Goal: Use online tool/utility: Use online tool/utility

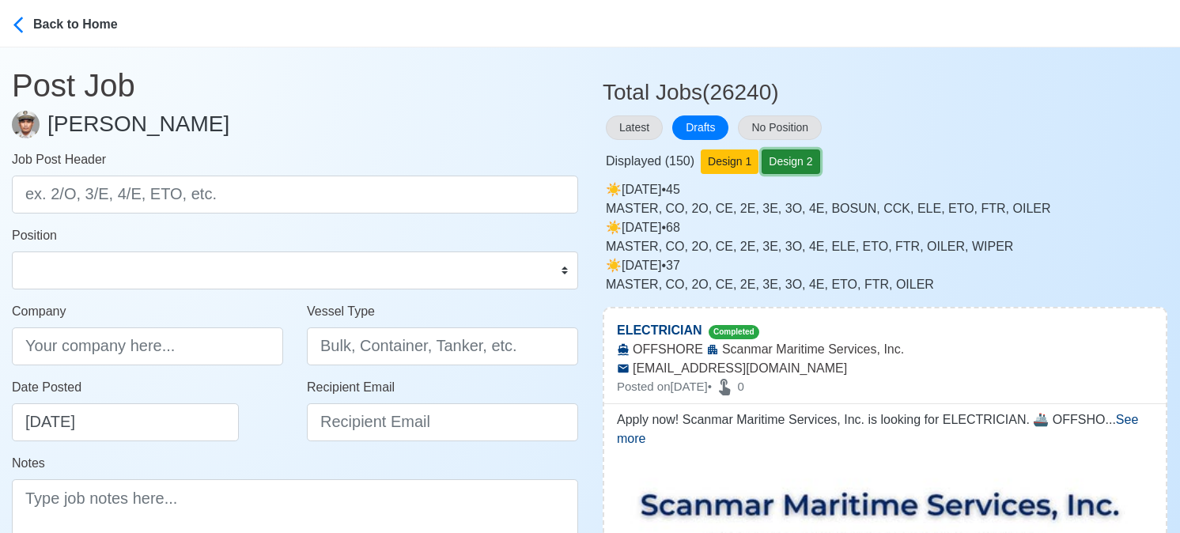
click at [796, 153] on button "Design 2" at bounding box center [791, 161] width 58 height 25
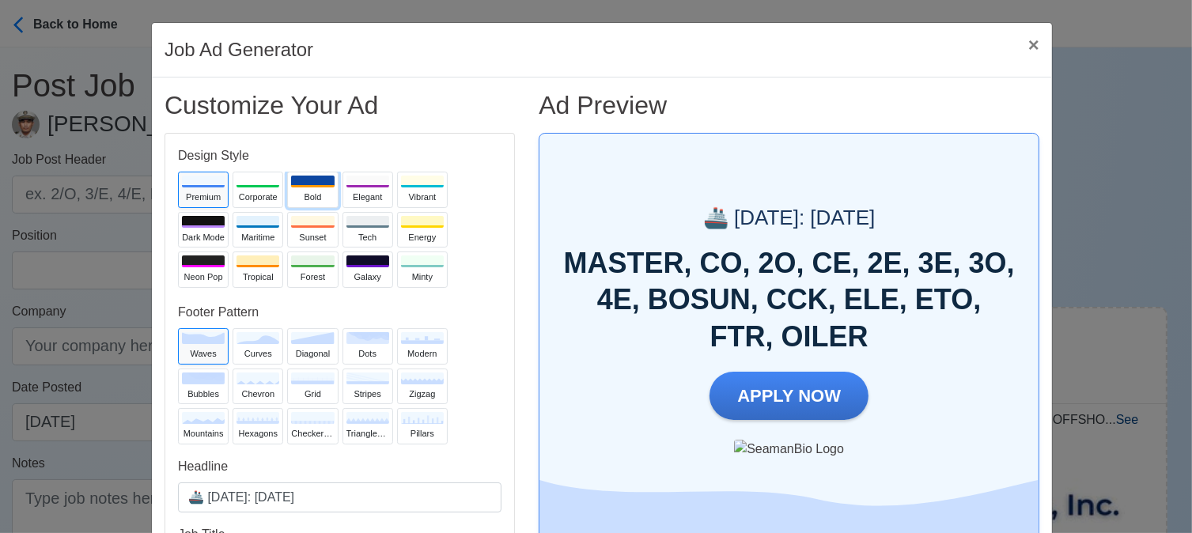
click at [296, 189] on button "Bold" at bounding box center [312, 190] width 51 height 36
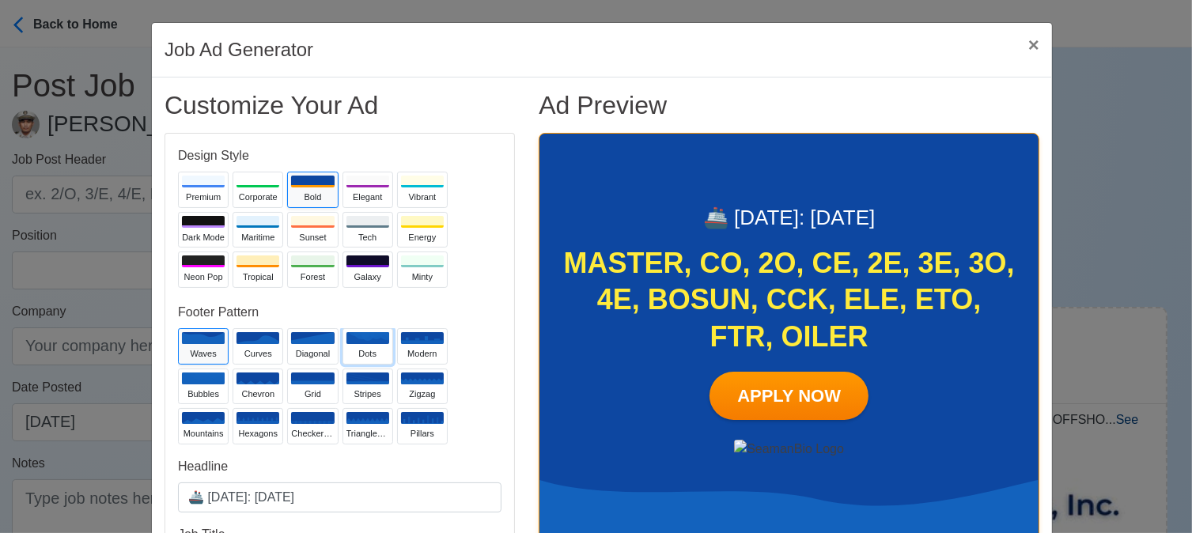
click at [354, 350] on div "dots" at bounding box center [367, 353] width 43 height 13
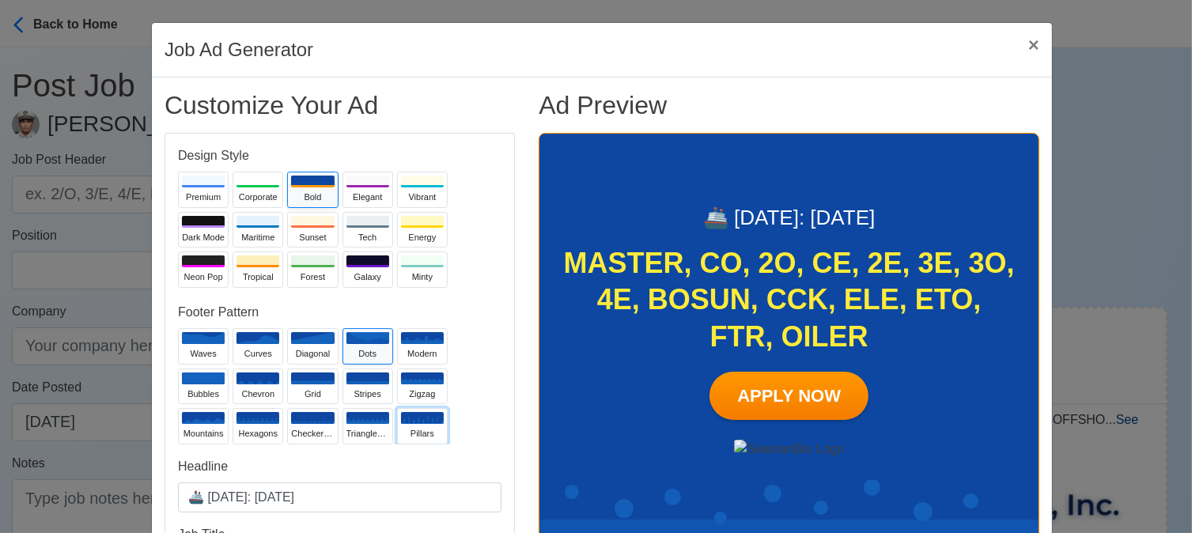
click at [406, 417] on icon at bounding box center [422, 418] width 43 height 12
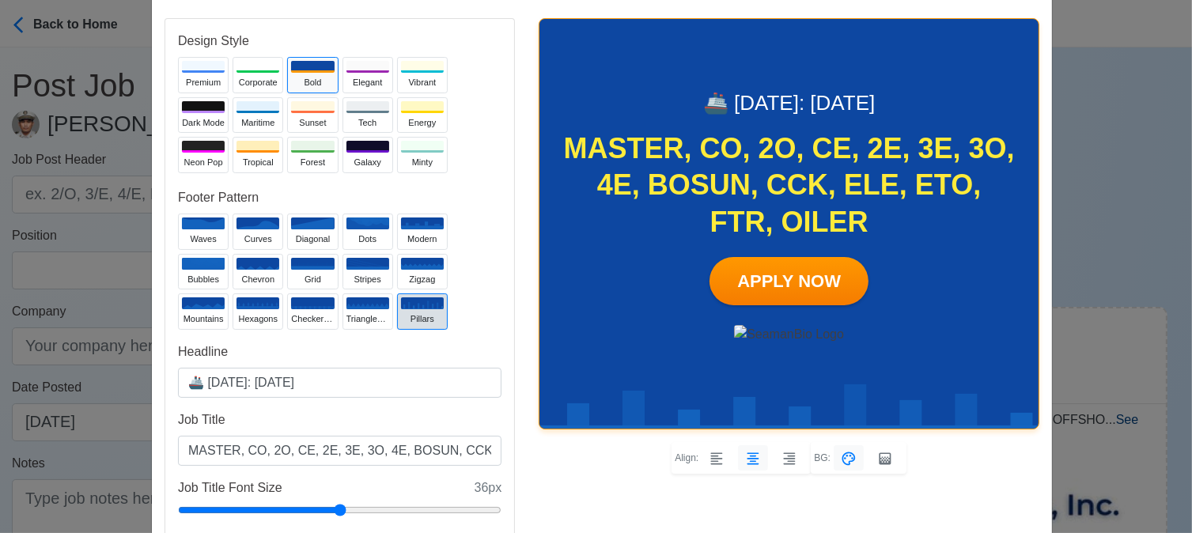
scroll to position [158, 0]
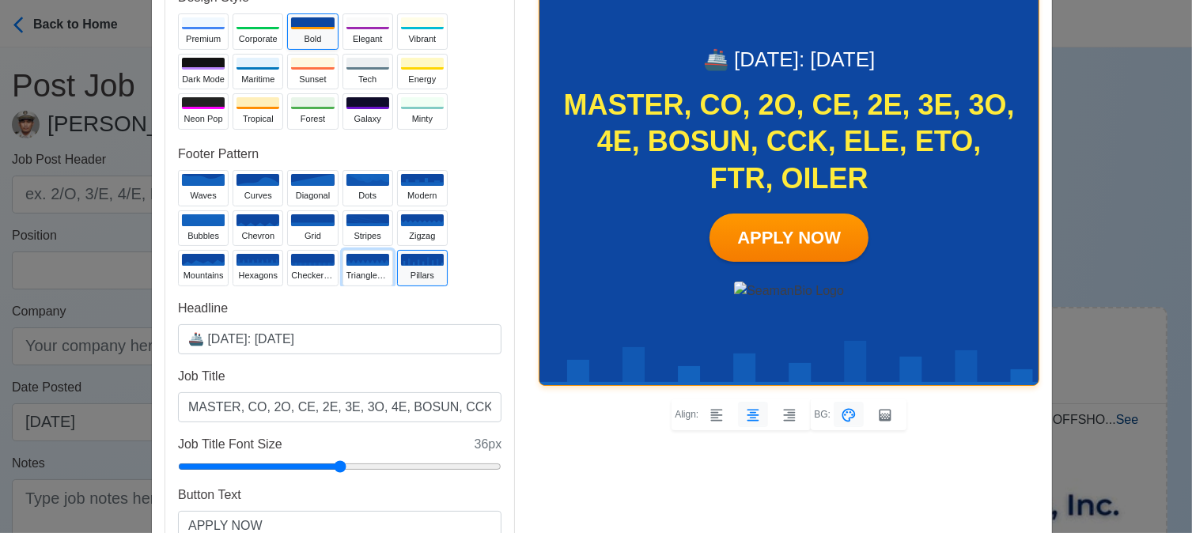
click at [370, 269] on div "trianglesUp" at bounding box center [367, 275] width 43 height 13
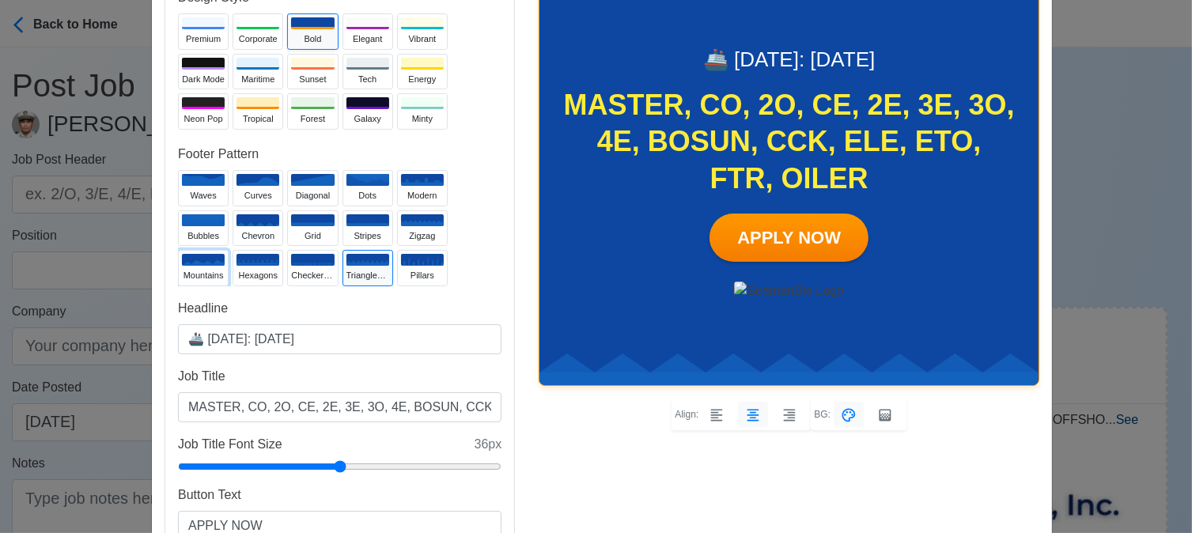
click at [185, 260] on icon at bounding box center [203, 260] width 43 height 12
click at [201, 218] on div at bounding box center [209, 211] width 24 height 24
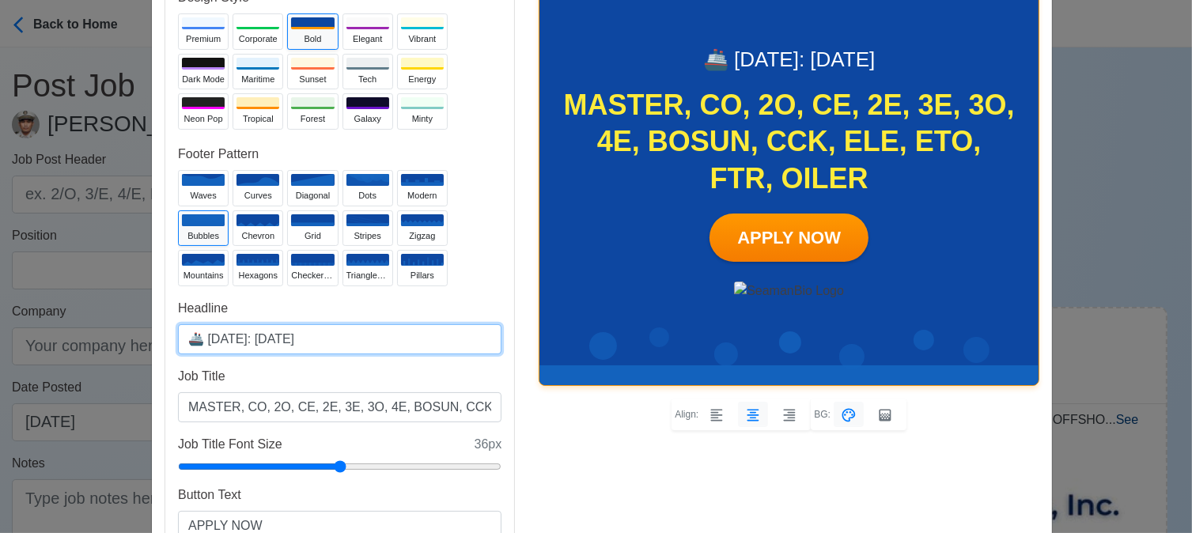
click at [278, 335] on input "🚢 [DATE]: [DATE]" at bounding box center [339, 339] width 323 height 30
type input "🚢 [DATE]: [DATE]"
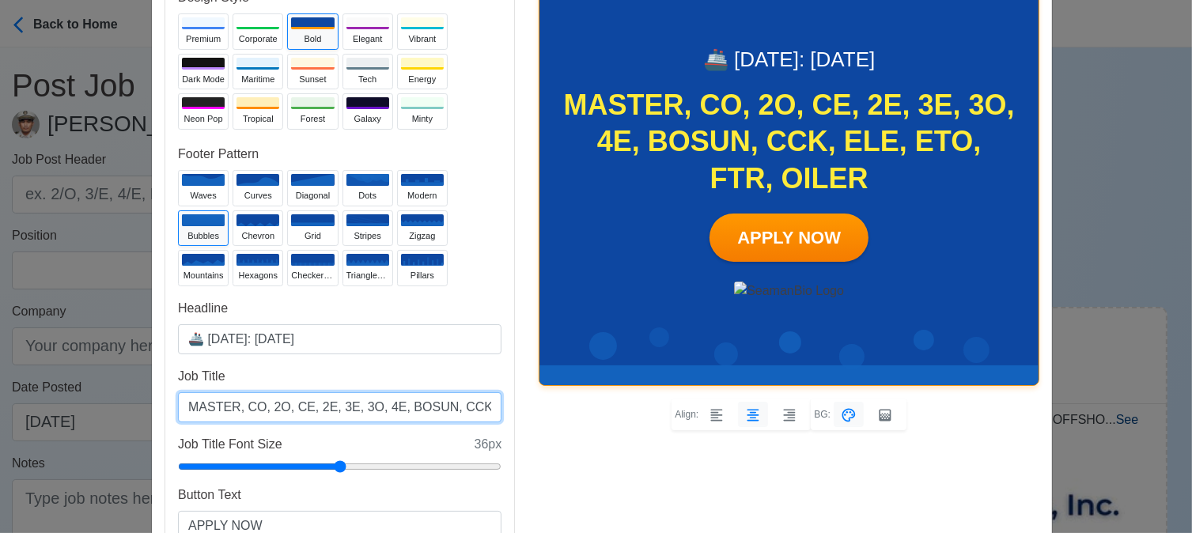
click at [320, 414] on input "MASTER, CO, 2O, CE, 2E, 3E, 3O, 4E, BOSUN, CCK, ELE, ETO, FTR, OILER" at bounding box center [339, 407] width 323 height 30
drag, startPoint x: 357, startPoint y: 409, endPoint x: 342, endPoint y: 404, distance: 16.5
click at [342, 404] on input "MASTER, CO, 2O, CE, 2E, 3E, 3O, 4E, BOSUN, CCK, ELE, ETO, FTR, OILER" at bounding box center [339, 407] width 323 height 30
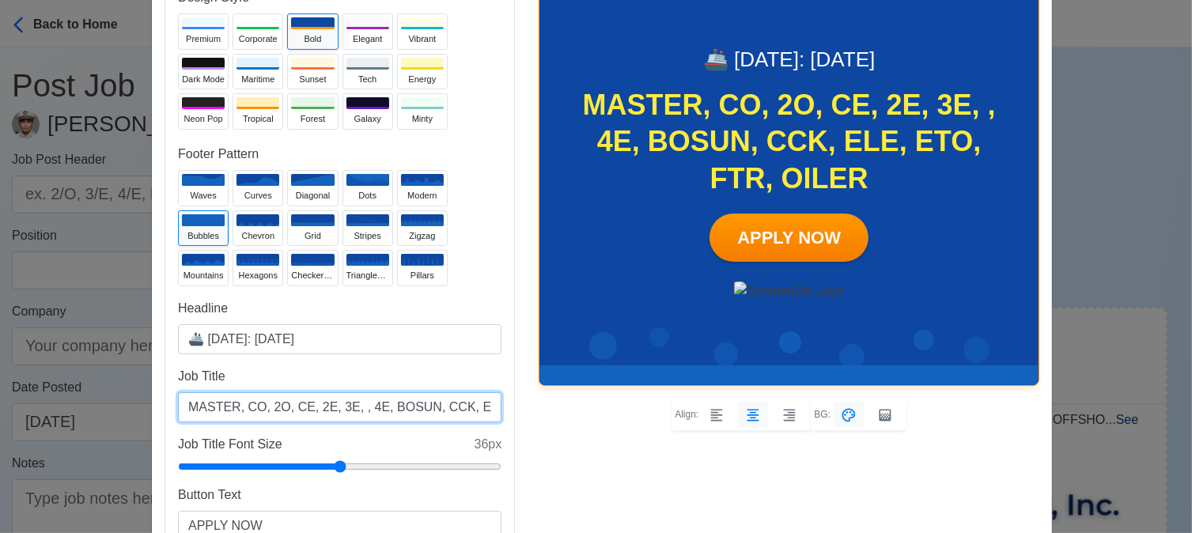
click at [282, 407] on input "MASTER, CO, 2O, CE, 2E, 3E, , 4E, BOSUN, CCK, ELE, ETO, FTR, OILER" at bounding box center [339, 407] width 323 height 30
paste input "3O"
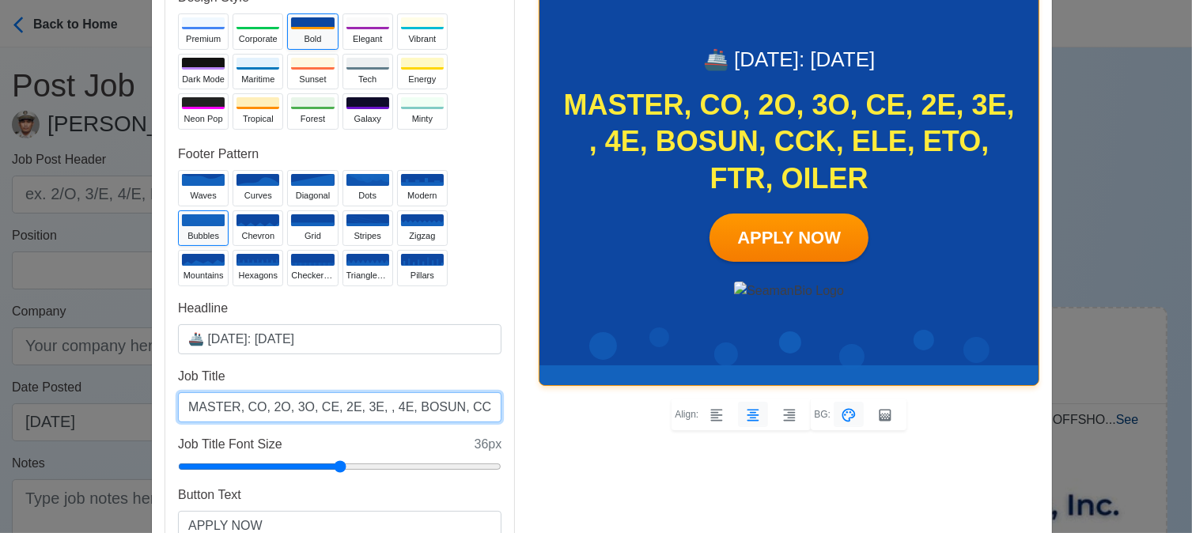
drag, startPoint x: 391, startPoint y: 410, endPoint x: 361, endPoint y: 411, distance: 30.1
click at [361, 411] on input "MASTER, CO, 2O, 3O, CE, 2E, 3E, , 4E, BOSUN, CCK, ELE, ETO, FTR, OILER" at bounding box center [339, 407] width 323 height 30
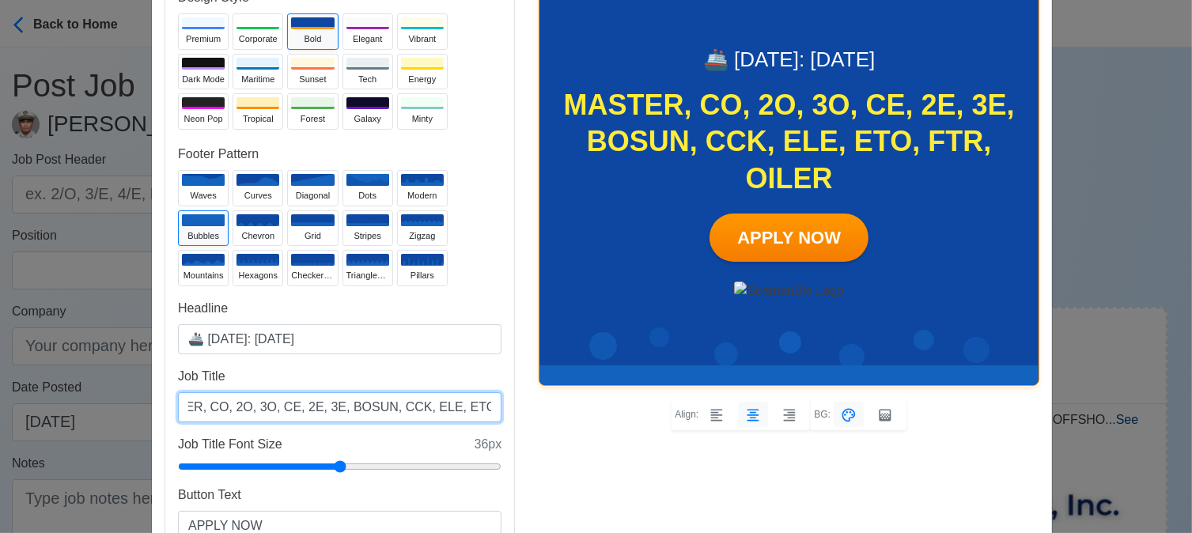
scroll to position [0, 66]
drag, startPoint x: 440, startPoint y: 405, endPoint x: 422, endPoint y: 395, distance: 19.8
click at [422, 395] on input "MASTER, CO, 2O, 3O, CE, 2E, 3E, BOSUN, CCK, ELE, ETO, FTR, OILER" at bounding box center [339, 407] width 323 height 30
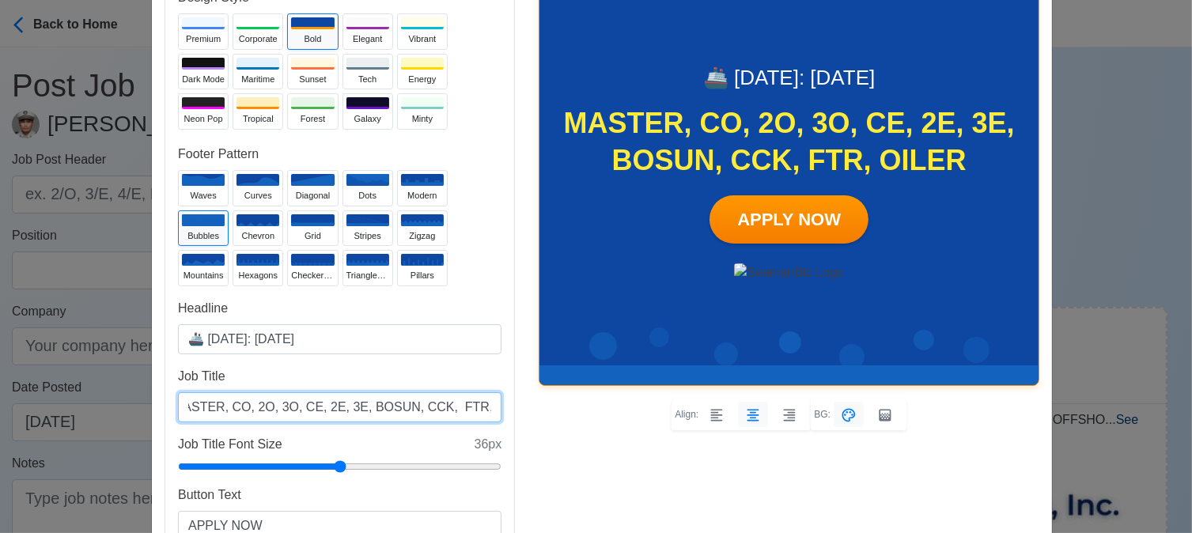
click at [344, 406] on input "MASTER, CO, 2O, 3O, CE, 2E, 3E, BOSUN, CCK, FTR, OILER" at bounding box center [339, 407] width 323 height 30
paste input "ELE, ETO,"
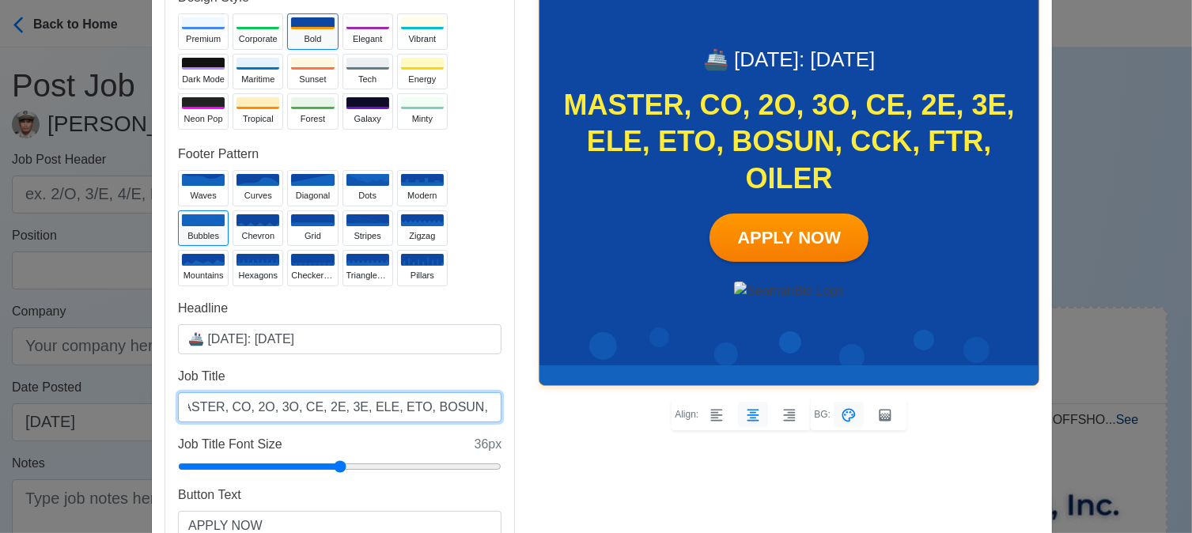
click at [480, 405] on input "MASTER, CO, 2O, 3O, CE, 2E, 3E, ELE, ETO, BOSUN, CCK, FTR, OILER" at bounding box center [339, 407] width 323 height 30
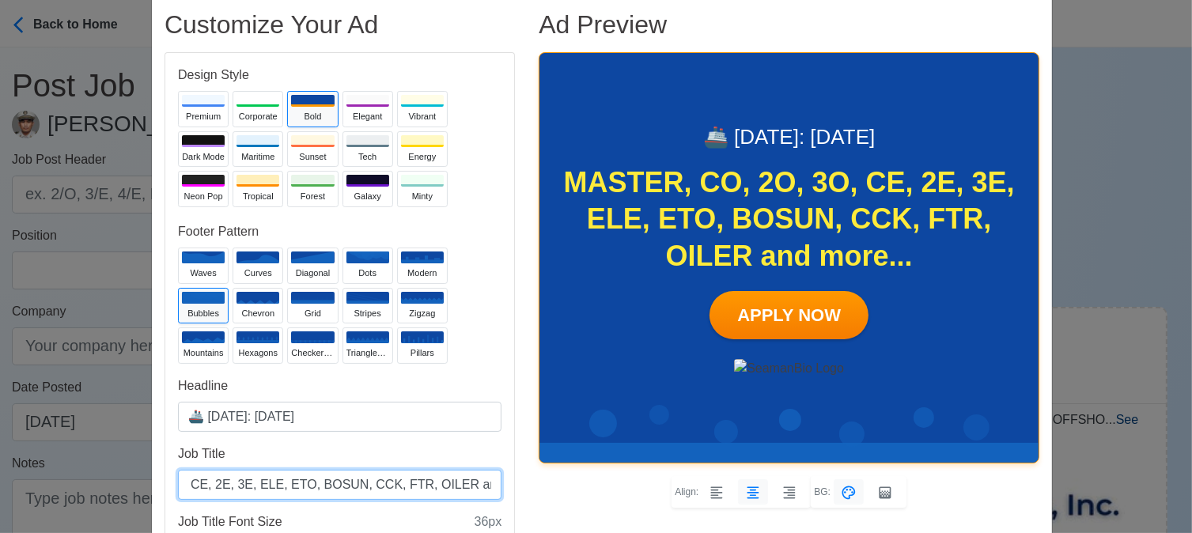
scroll to position [79, 0]
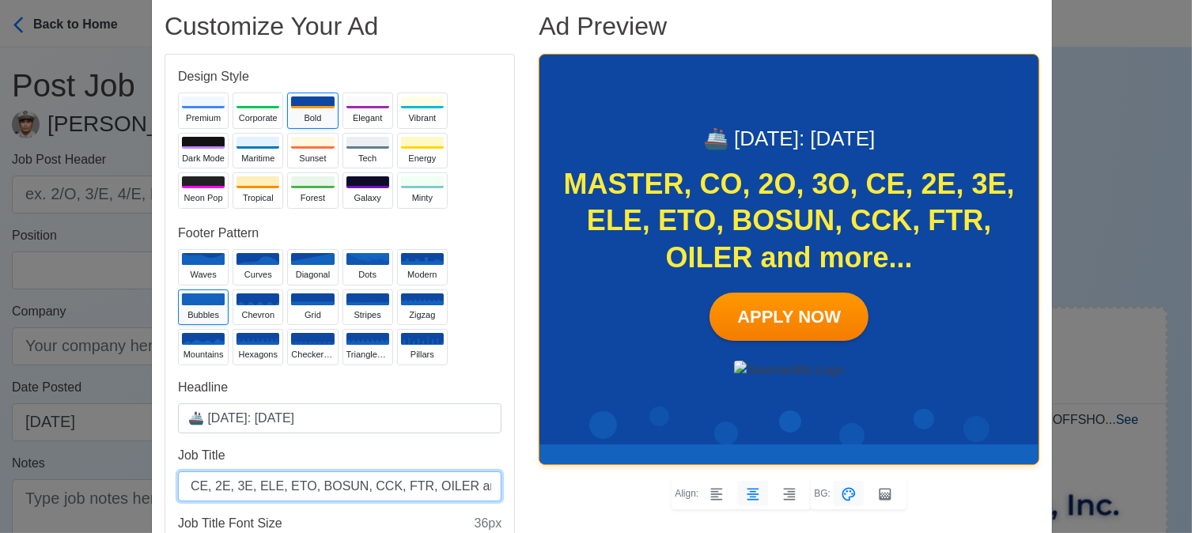
type input "MASTER, CO, 2O, 3O, CE, 2E, 3E, ELE, ETO, BOSUN, CCK, FTR, OILER and more..."
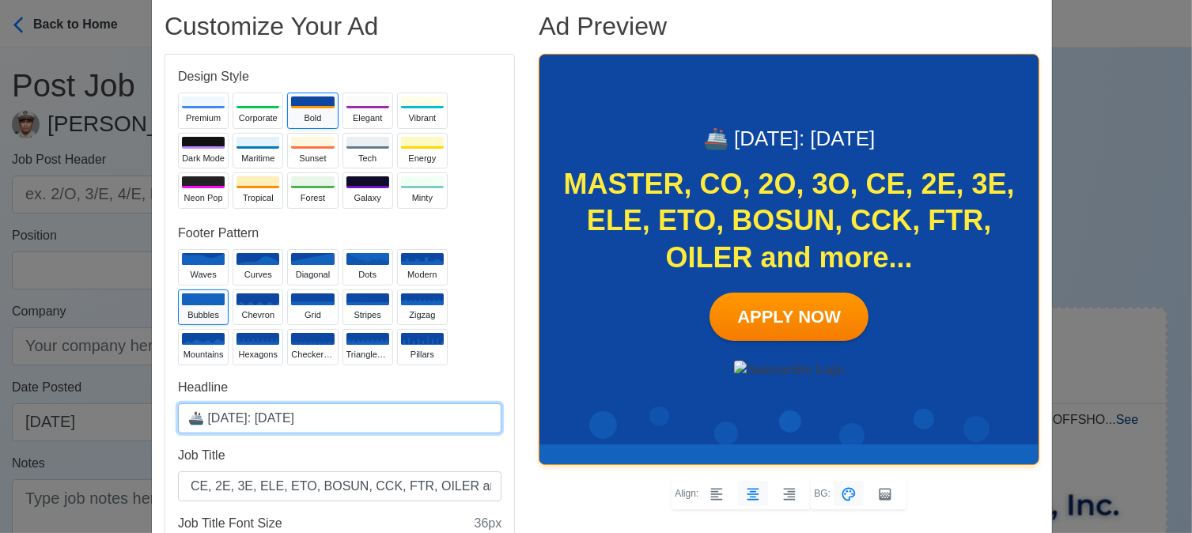
click at [252, 414] on input "🚢 [DATE]: [DATE]" at bounding box center [339, 418] width 323 height 30
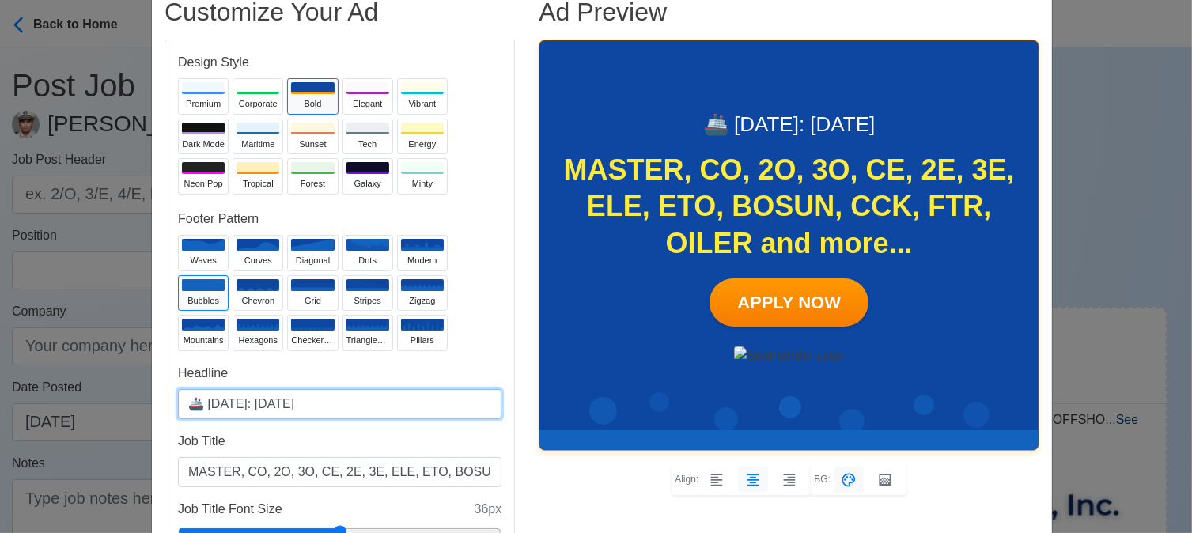
scroll to position [79, 0]
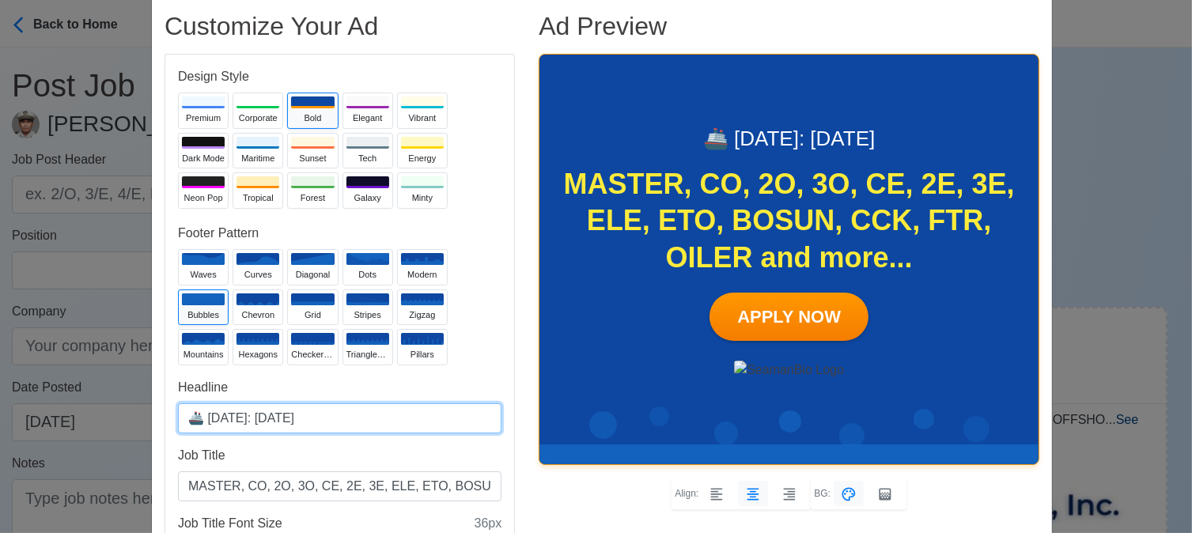
click at [278, 417] on input "🚢 [DATE]: [DATE]" at bounding box center [339, 418] width 323 height 30
type input "🚢 [DATE]: [DATE]"
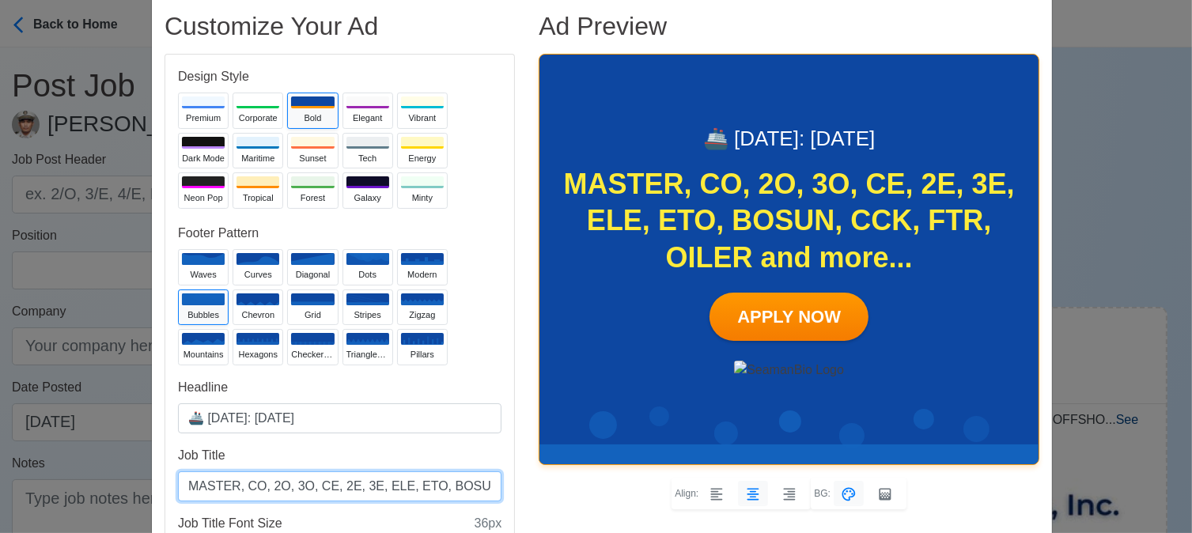
click at [358, 489] on input "MASTER, CO, 2O, 3O, CE, 2E, 3E, ELE, ETO, BOSUN, CCK, FTR, OILER and more..." at bounding box center [339, 486] width 323 height 30
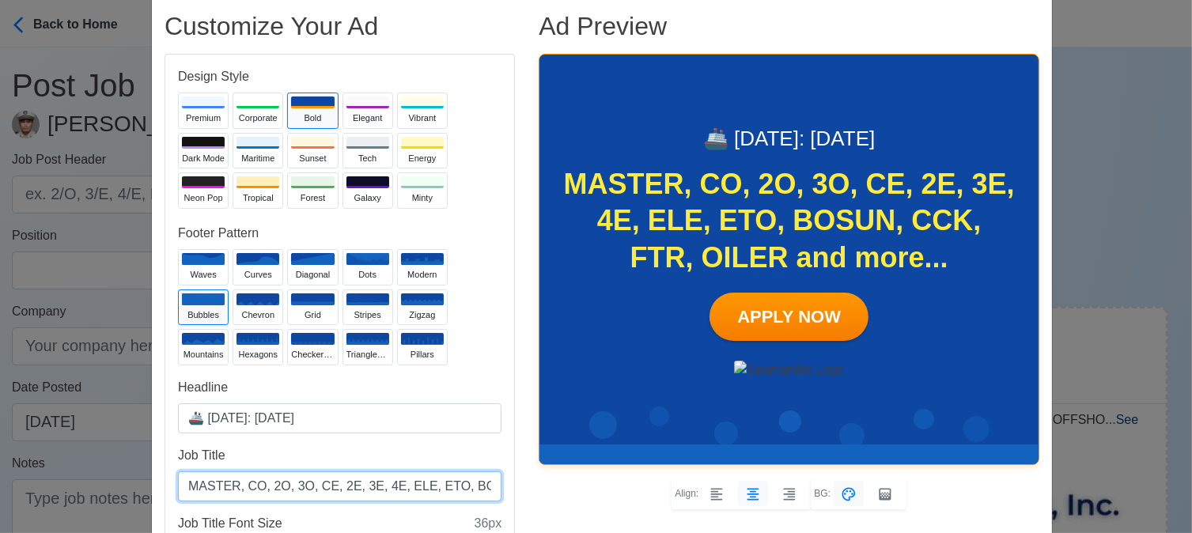
drag, startPoint x: 404, startPoint y: 486, endPoint x: 384, endPoint y: 487, distance: 20.6
click at [384, 487] on input "MASTER, CO, 2O, 3O, CE, 2E, 3E, 4E, ELE, ETO, BOSUN, CCK, FTR, OILER and more..." at bounding box center [339, 486] width 323 height 30
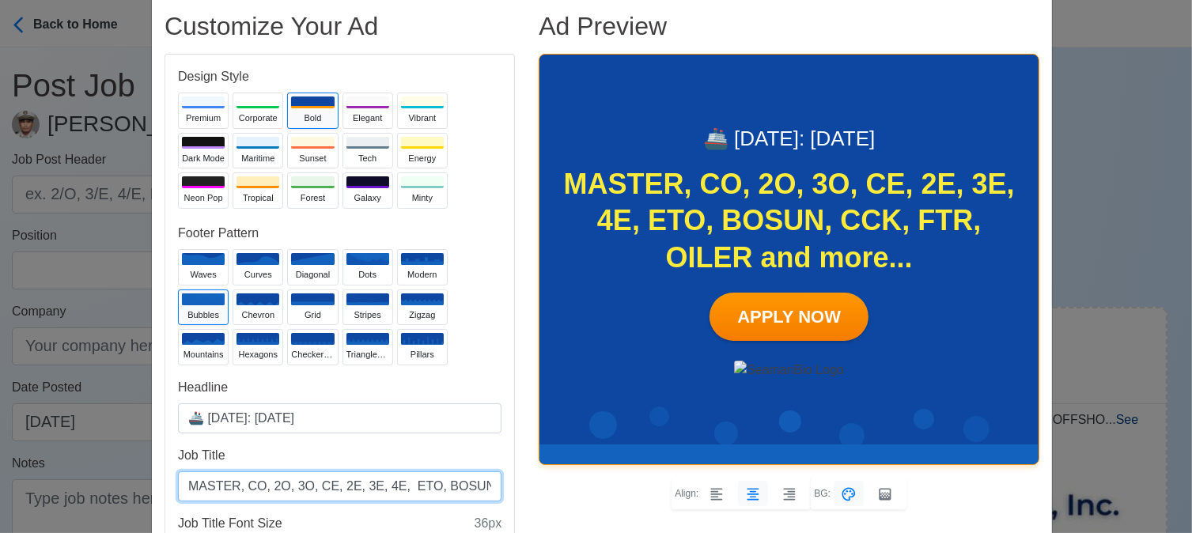
click at [384, 486] on input "MASTER, CO, 2O, 3O, CE, 2E, 3E, 4E, ETO, BOSUN, CCK, FTR, OILER and more..." at bounding box center [339, 486] width 323 height 30
drag, startPoint x: 408, startPoint y: 486, endPoint x: 459, endPoint y: 484, distance: 51.4
click at [459, 484] on input "MASTER, CO, 2O, 3O, CE, 2E, 3E, 4E, ETO, BOSUN, CCK, FTR, OILER and more..." at bounding box center [339, 486] width 323 height 30
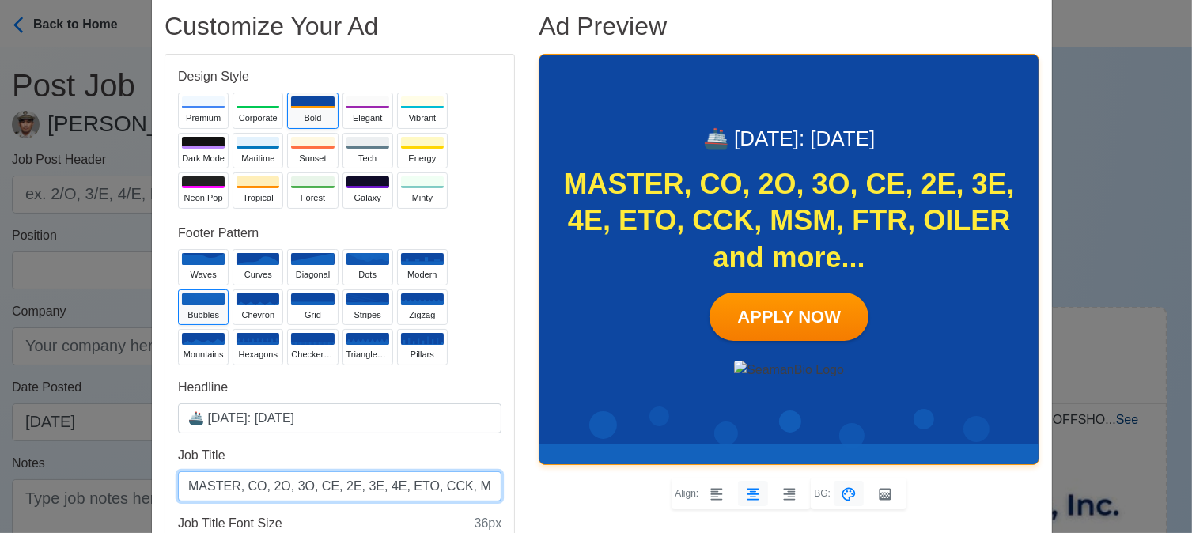
scroll to position [0, 114]
click at [411, 486] on input "MASTER, CO, 2O, 3O, CE, 2E, 3E, 4E, ETO, CCK, MSM, FTR, OILER and more..." at bounding box center [339, 486] width 323 height 30
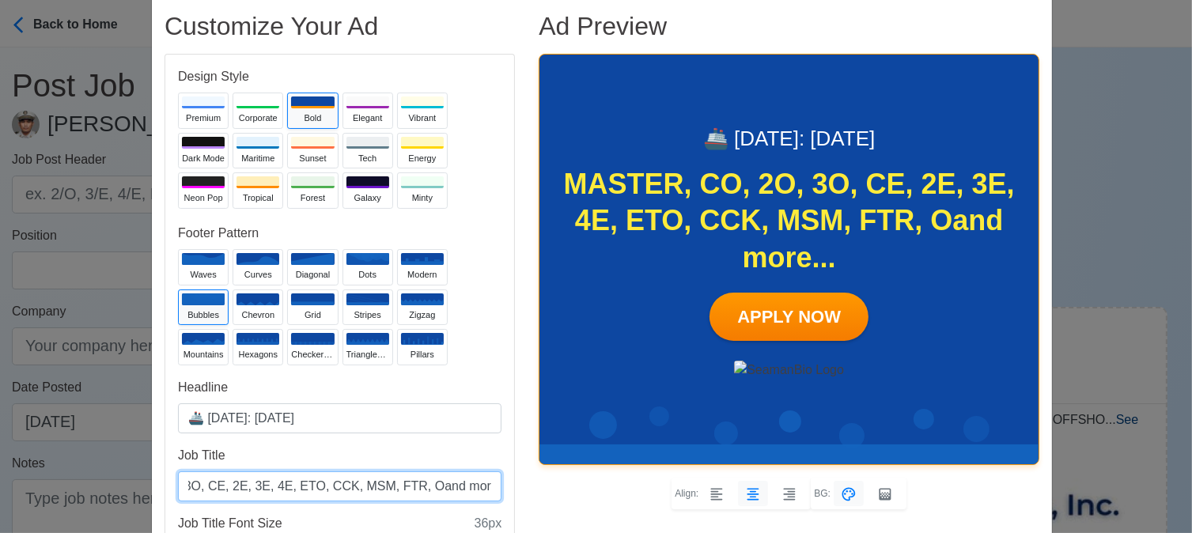
scroll to position [0, 87]
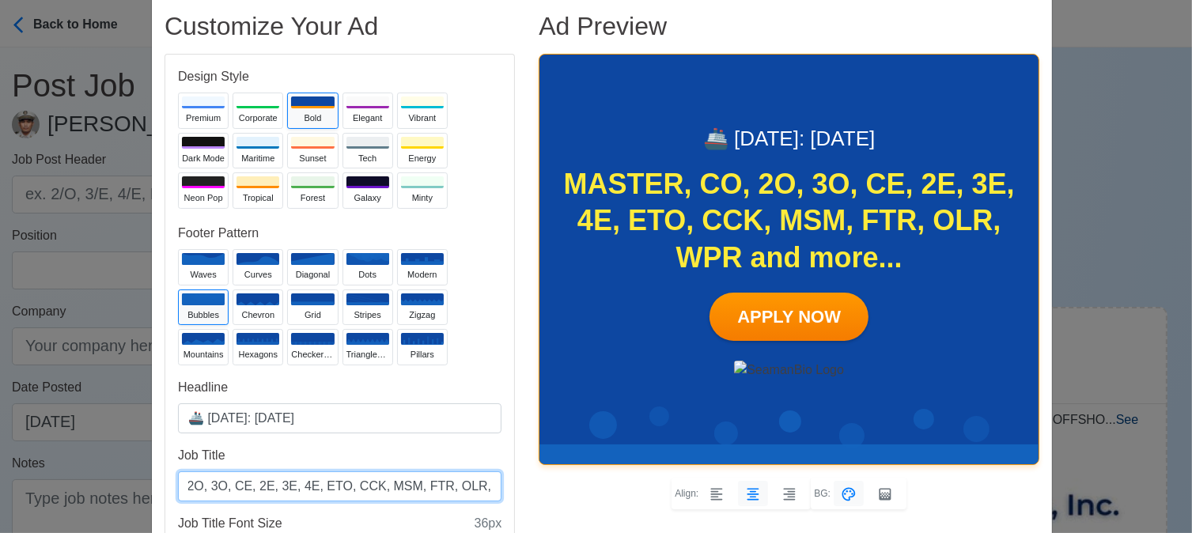
type input "MASTER, CO, 2O, 3O, CE, 2E, 3E, 4E, ETO, CCK, MSM, FTR, OLR, WPR and more..."
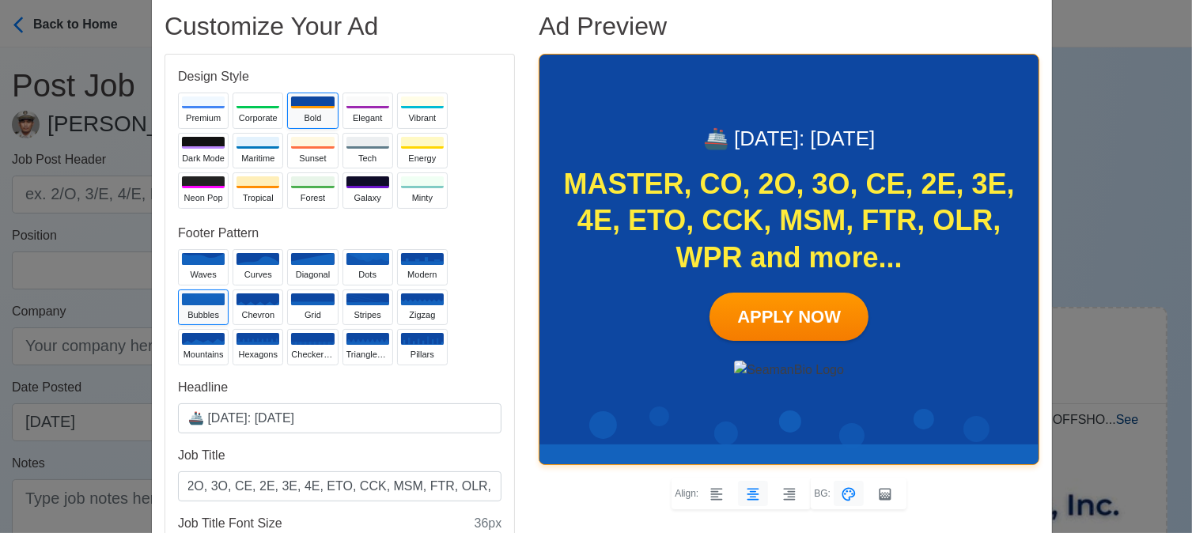
scroll to position [0, 0]
click at [412, 143] on div at bounding box center [422, 143] width 43 height 12
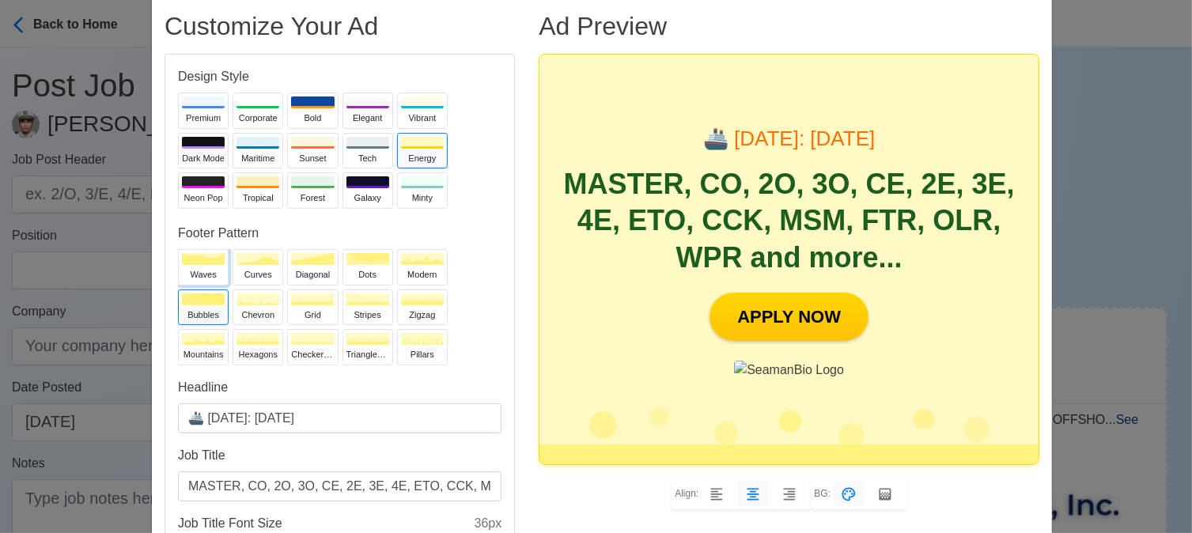
click at [206, 265] on button "waves" at bounding box center [203, 267] width 51 height 36
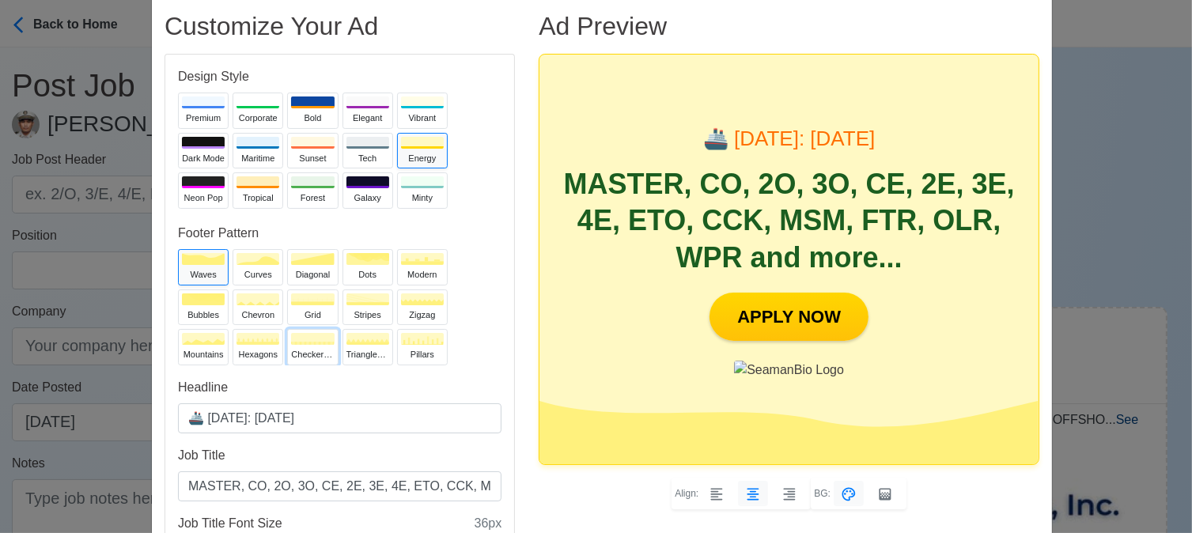
click at [304, 350] on div "checkerboard" at bounding box center [312, 354] width 43 height 13
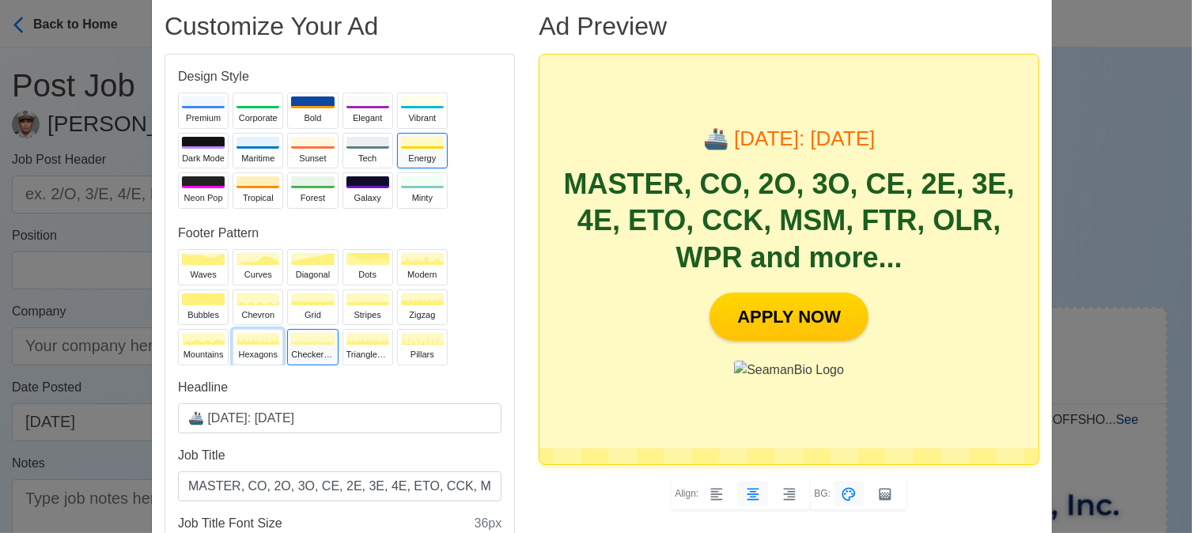
click at [274, 349] on button "hexagons" at bounding box center [258, 347] width 51 height 36
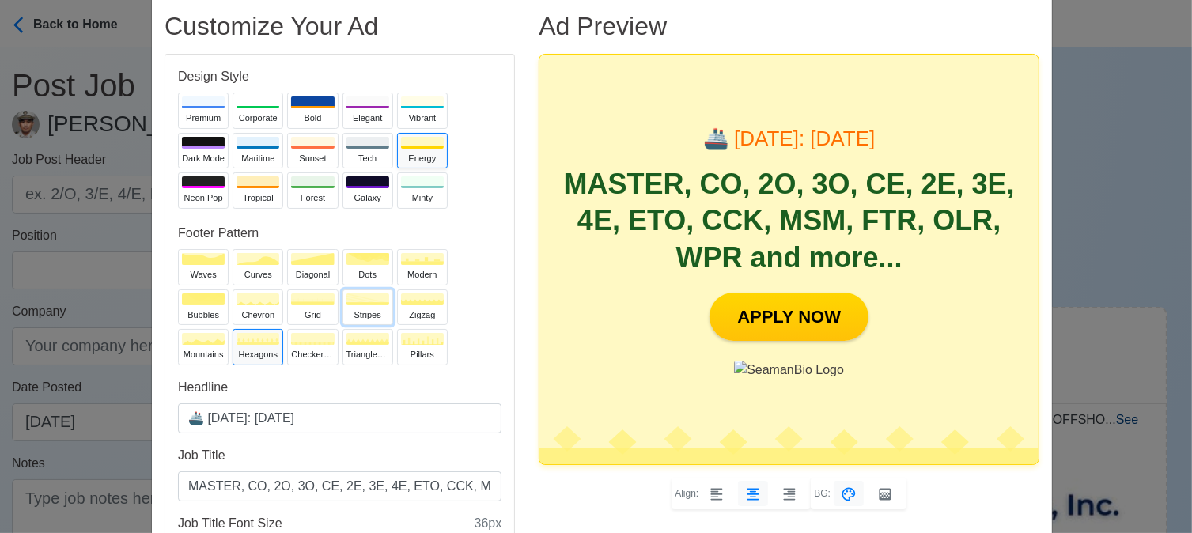
click at [373, 301] on icon at bounding box center [368, 298] width 52 height 13
click at [373, 274] on div "dots" at bounding box center [367, 274] width 43 height 13
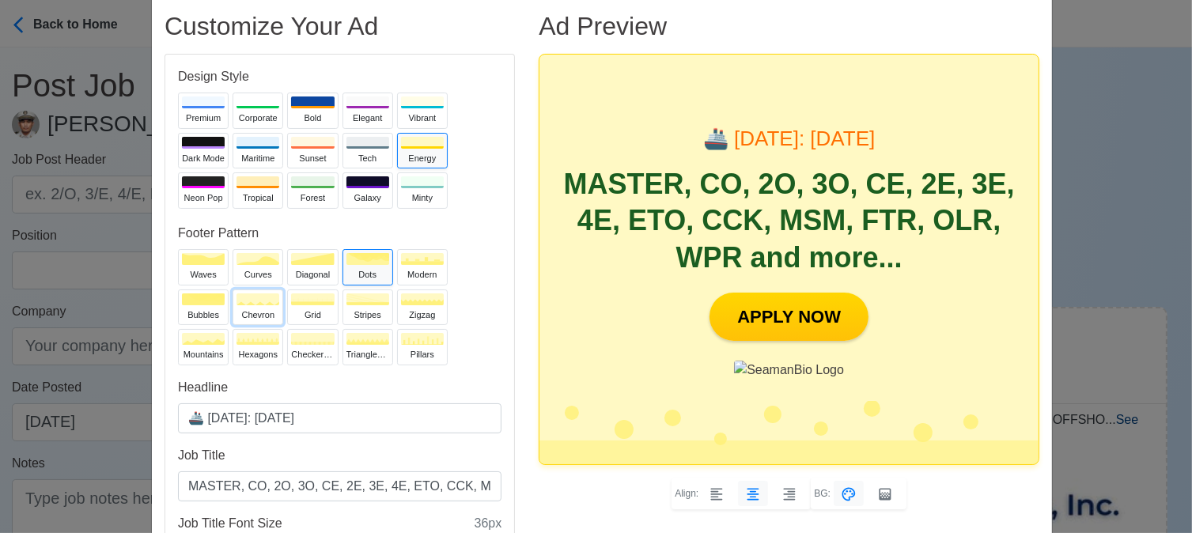
click at [257, 306] on button "chevron" at bounding box center [258, 307] width 51 height 36
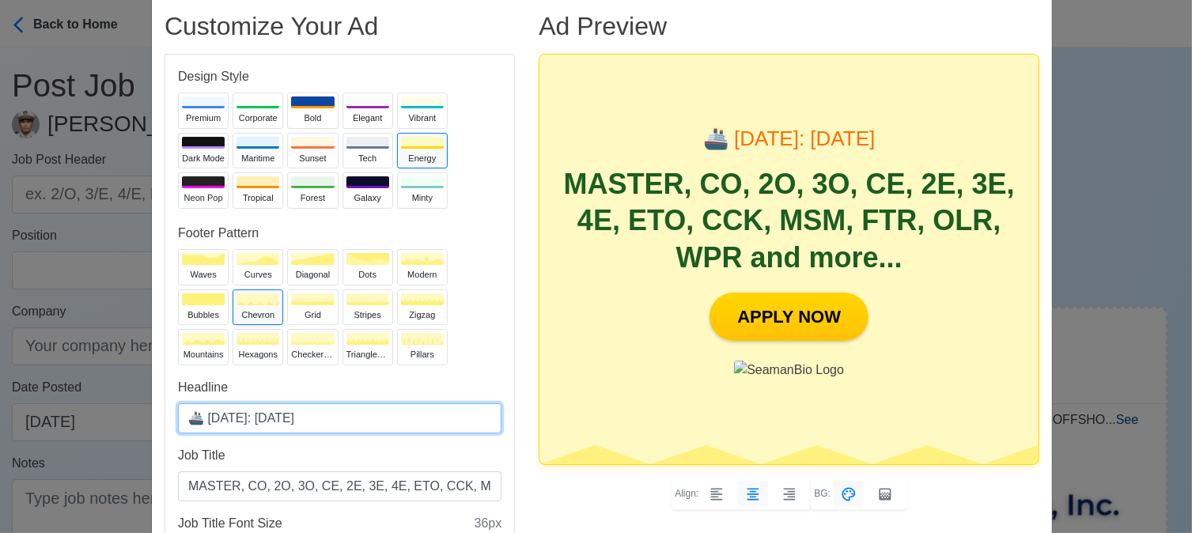
click at [275, 420] on input "🚢 [DATE]: [DATE]" at bounding box center [339, 418] width 323 height 30
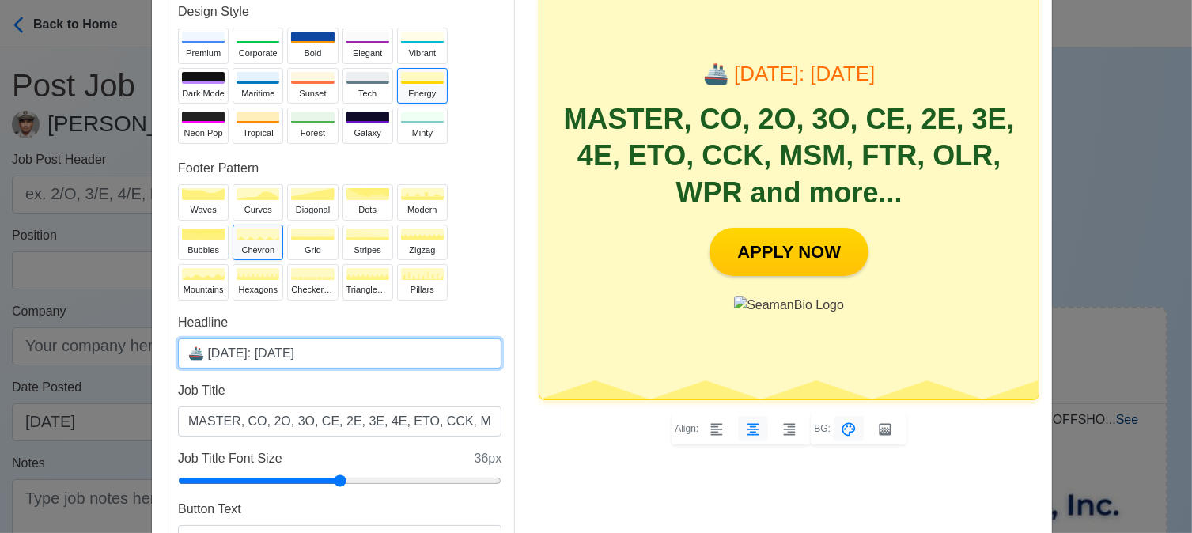
scroll to position [158, 0]
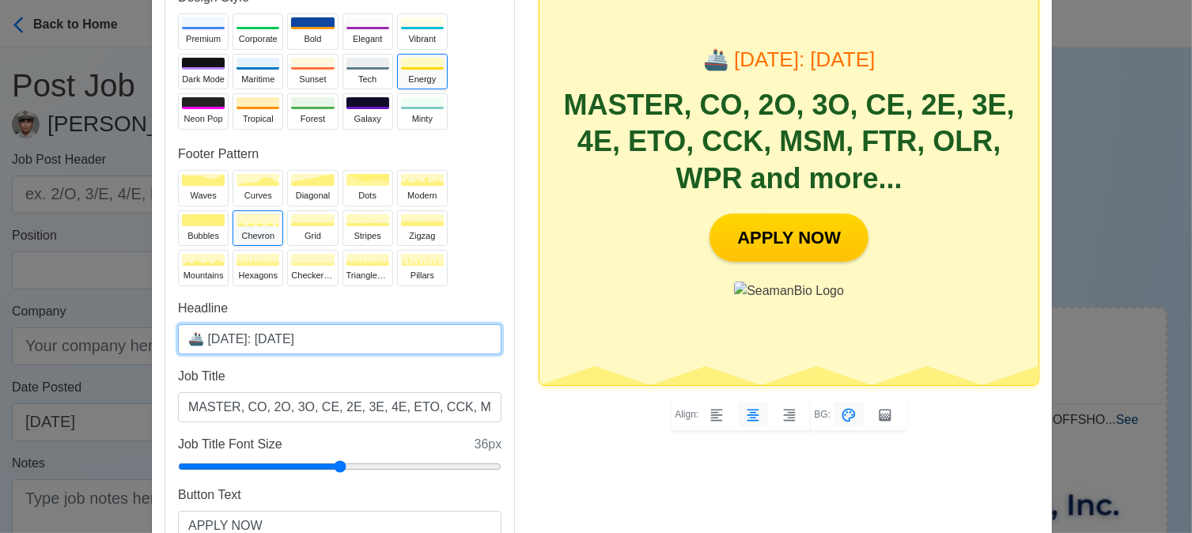
type input "🚢 [DATE]: [DATE]"
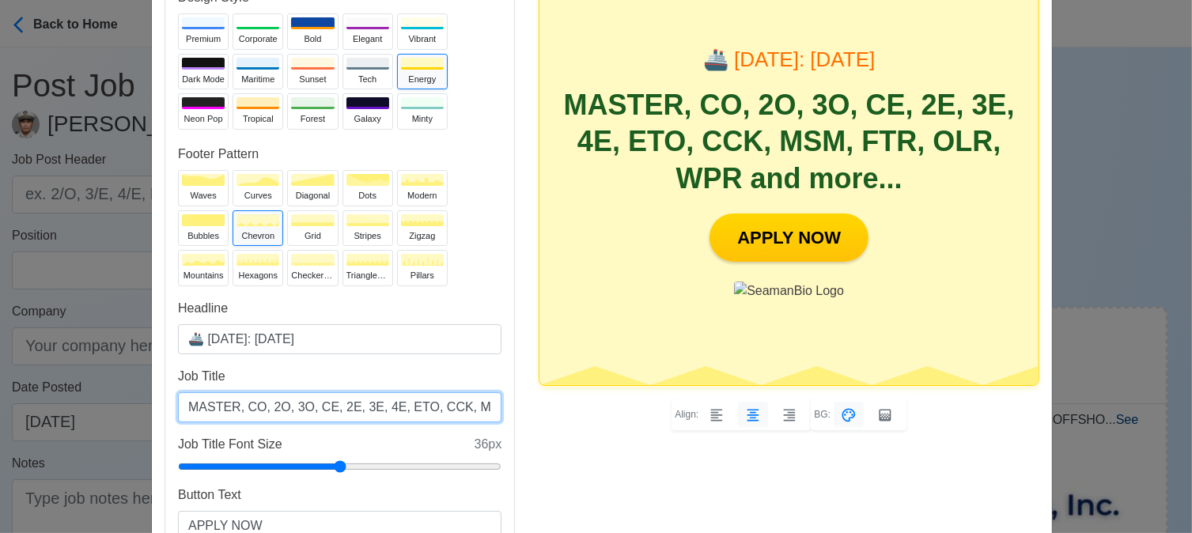
click at [411, 409] on input "MASTER, CO, 2O, 3O, CE, 2E, 3E, 4E, ETO, CCK, MSM, FTR, OLR, WPR and more..." at bounding box center [339, 407] width 323 height 30
click at [440, 405] on input "MASTER, CO, 2O, 3O, CE, 2E, 3E, 4E, ETO, CCK, MSM, FTR, OLR, WPR and more..." at bounding box center [339, 407] width 323 height 30
click at [411, 409] on input "MASTER, CO, 2O, 3O, CE, 2E, 3E, 4E, ETO, CCK, MSM, FTR, OLR, WPR and more..." at bounding box center [339, 407] width 323 height 30
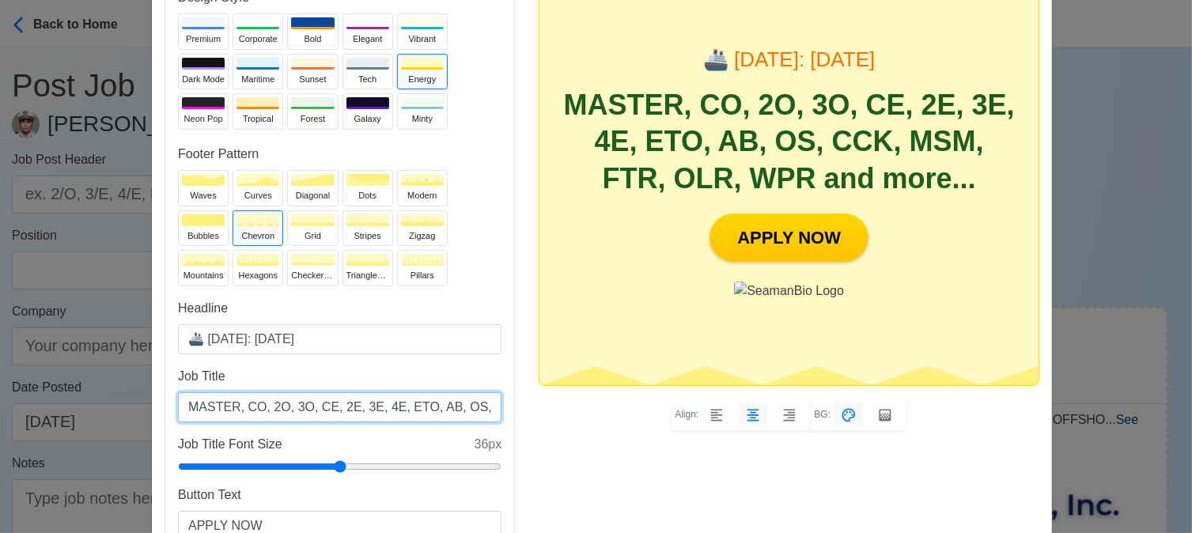
scroll to position [0, 180]
drag, startPoint x: 337, startPoint y: 407, endPoint x: 301, endPoint y: 407, distance: 35.6
click at [301, 407] on input "MASTER, CO, 2O, 3O, CE, 2E, 3E, 4E, ETO, AB, OS, CCK, MSM, FTR, OLR, WPR and mo…" at bounding box center [339, 407] width 323 height 30
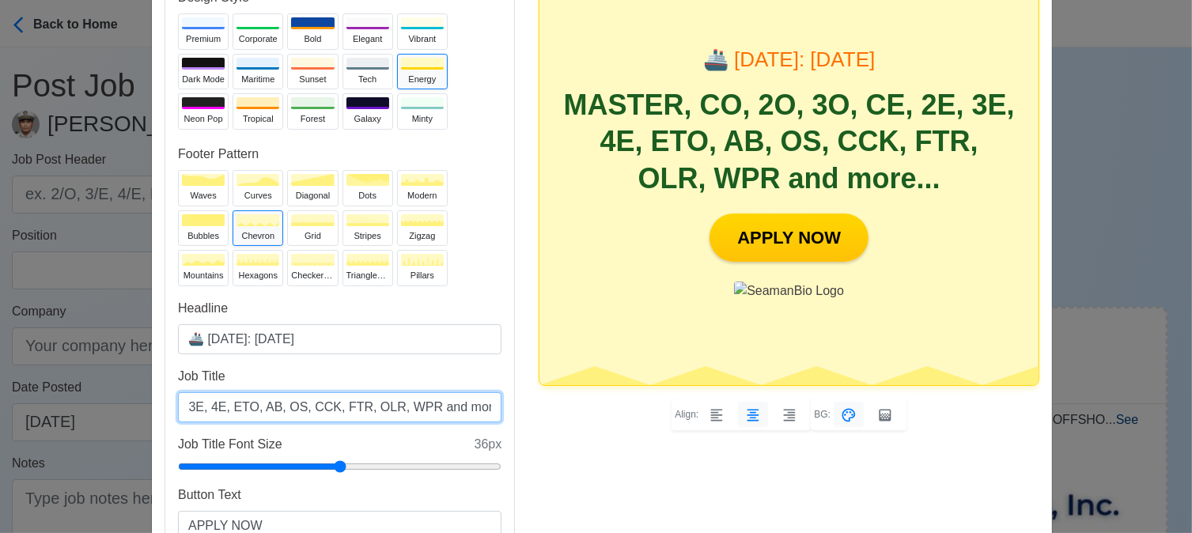
scroll to position [0, 146]
click at [403, 404] on input "MASTER, CO, 2O, 3O, CE, 2E, 3E, 4E, ETO, AB, OS, CCK, FTR, OLR, WPR and more..." at bounding box center [339, 407] width 323 height 30
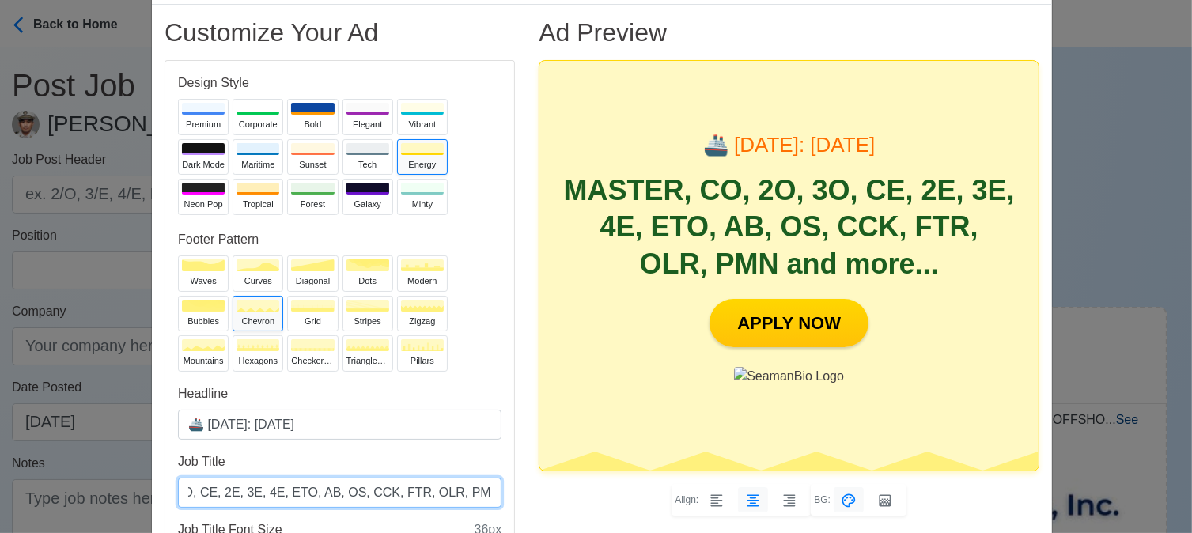
scroll to position [0, 0]
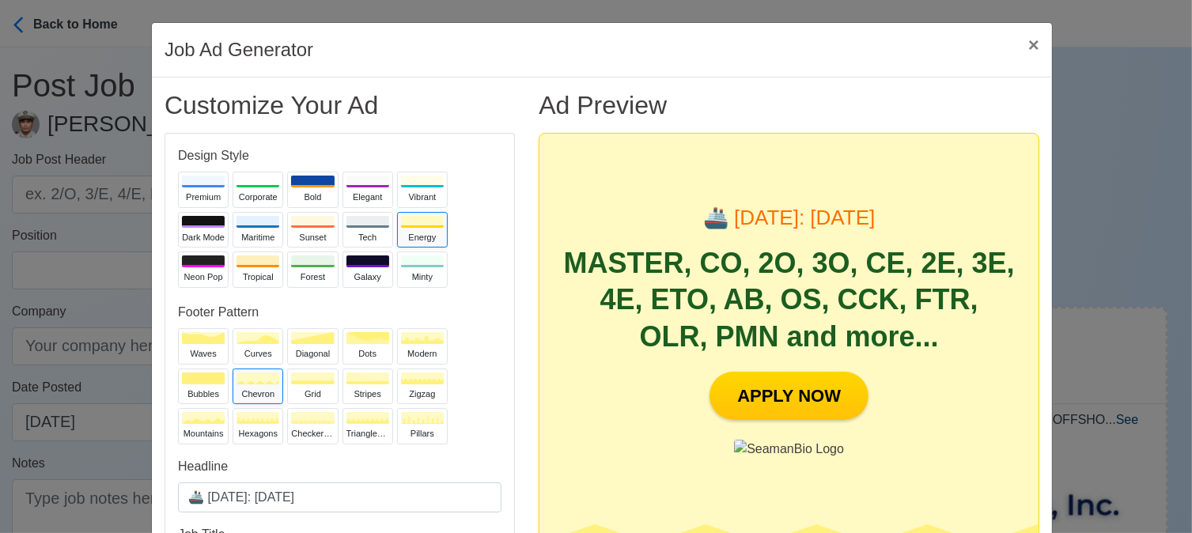
type input "MASTER, CO, 2O, 3O, CE, 2E, 3E, 4E, ETO, AB, OS, CCK, FTR, OLR, PMN and more..."
click at [202, 192] on div "Premium" at bounding box center [203, 197] width 43 height 13
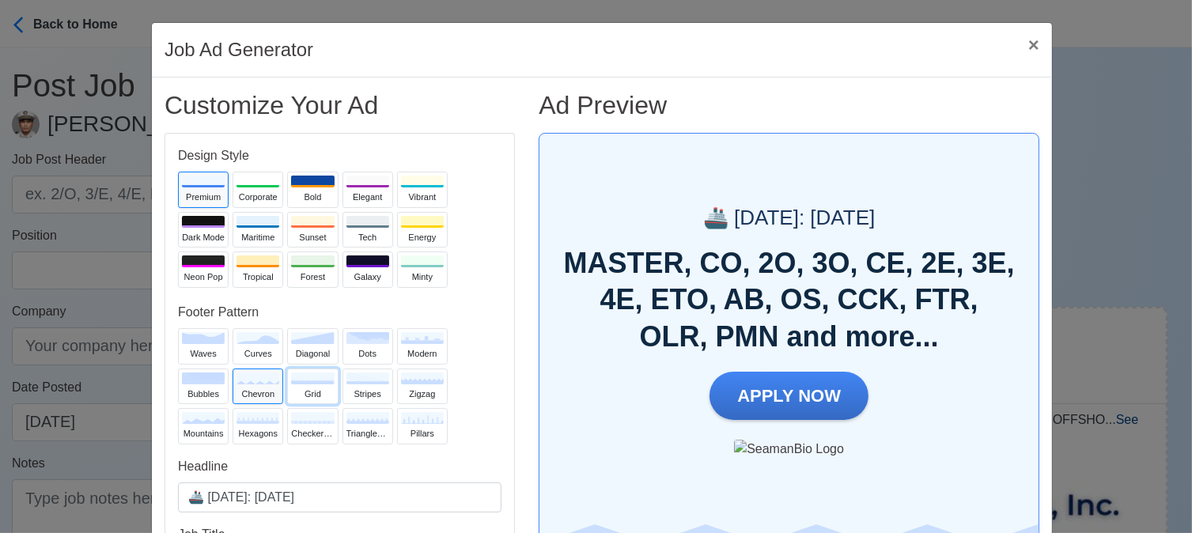
click at [314, 395] on div "grid" at bounding box center [312, 394] width 43 height 13
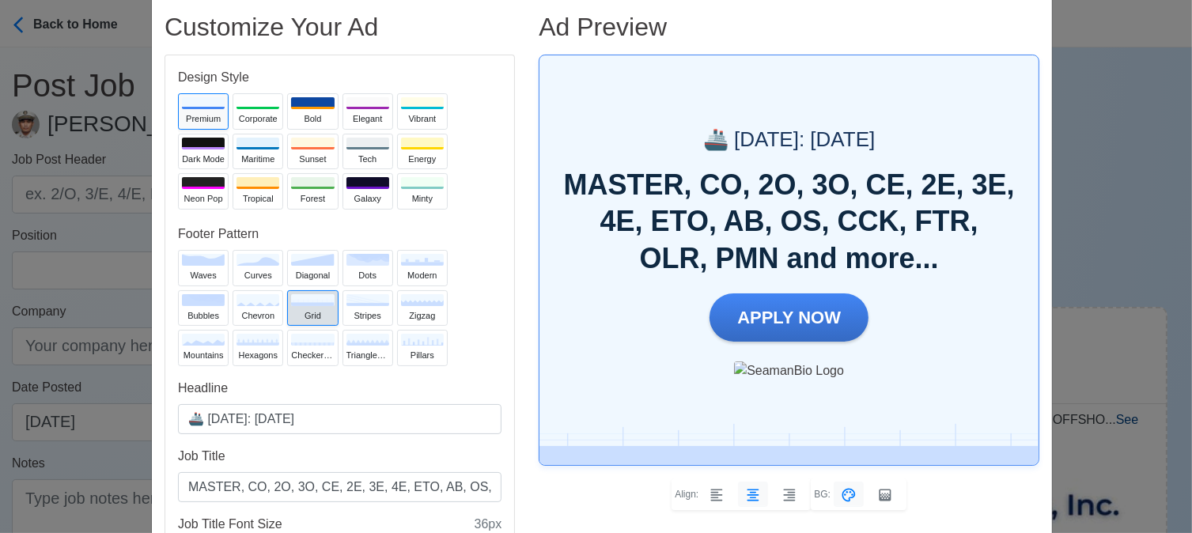
scroll to position [79, 0]
click at [211, 355] on div "mountains" at bounding box center [203, 354] width 43 height 13
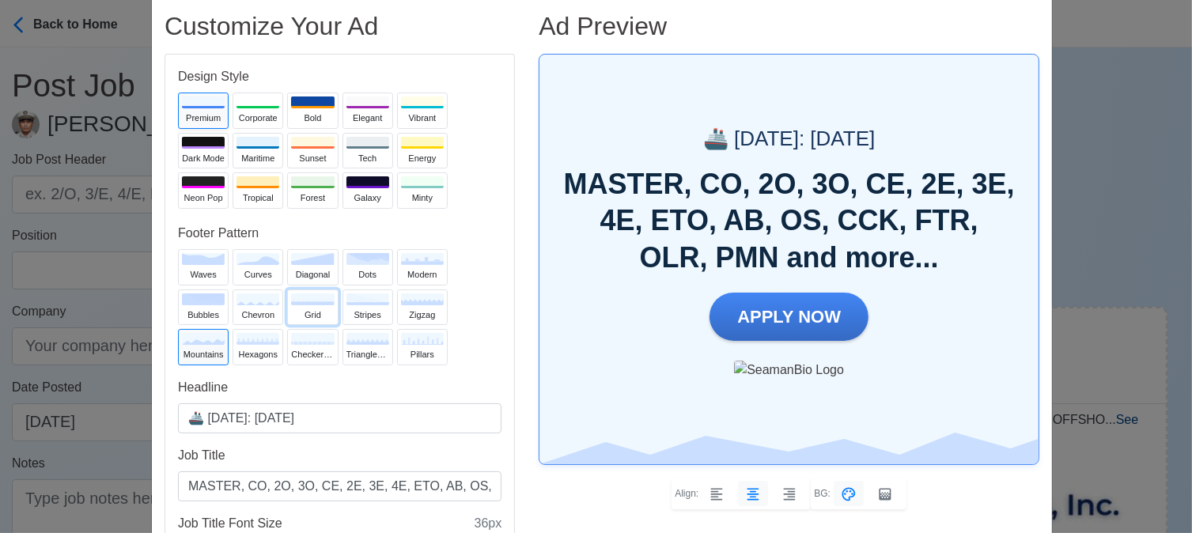
click at [318, 316] on div "grid" at bounding box center [312, 314] width 43 height 13
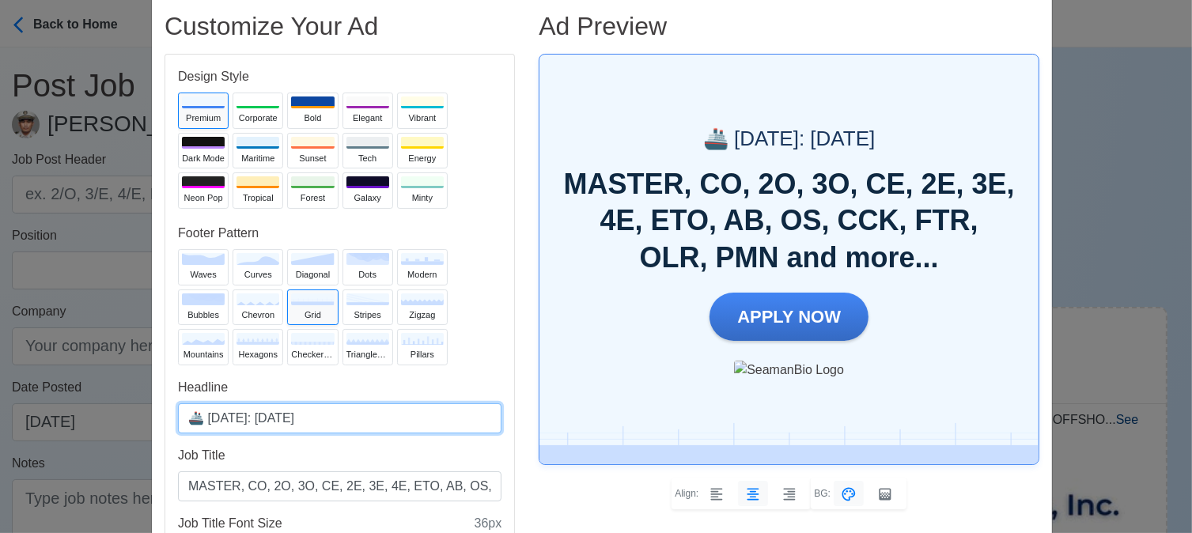
click at [278, 417] on input "🚢 [DATE]: [DATE]" at bounding box center [339, 418] width 323 height 30
type input "🚢 [DATE]: [DATE]"
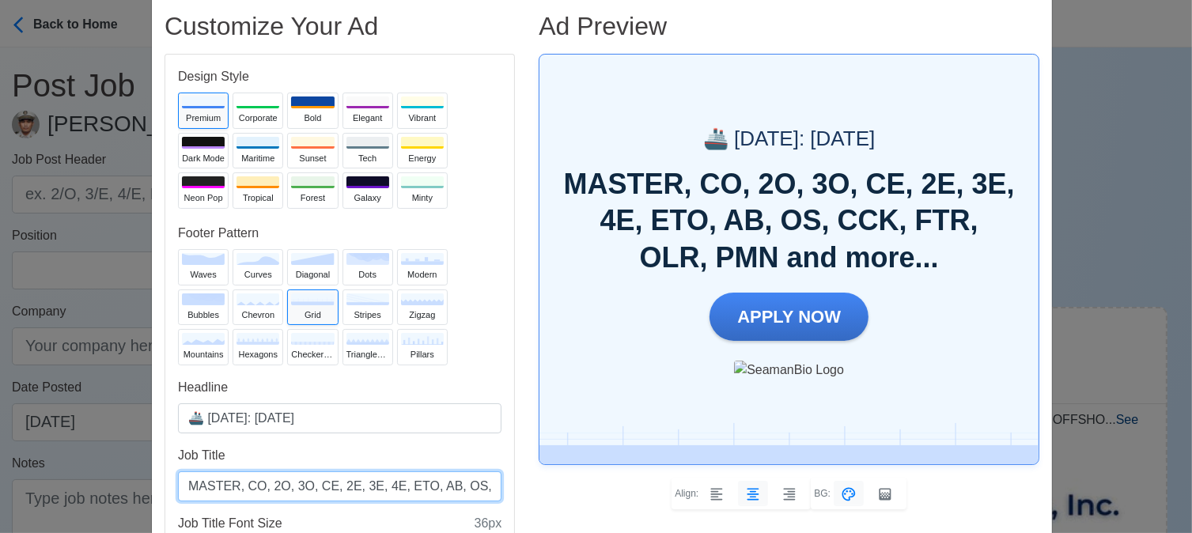
click at [444, 488] on input "MASTER, CO, 2O, 3O, CE, 2E, 3E, 4E, ETO, AB, OS, CCK, FTR, OLR, PMN and more..." at bounding box center [339, 486] width 323 height 30
click at [390, 483] on input "MASTER, CO, 2O, 3O, CE, 2E, 3E, 4E, ETO, AB, OS, CCK, FTR, OLR, PMN and more..." at bounding box center [339, 486] width 323 height 30
click at [335, 487] on input "MASTER, CO, 2O, 3O, CE, 2E, 3E, 4E, ETO, AB, OS, CCK, FTR, OLR, PMN and more..." at bounding box center [339, 486] width 323 height 30
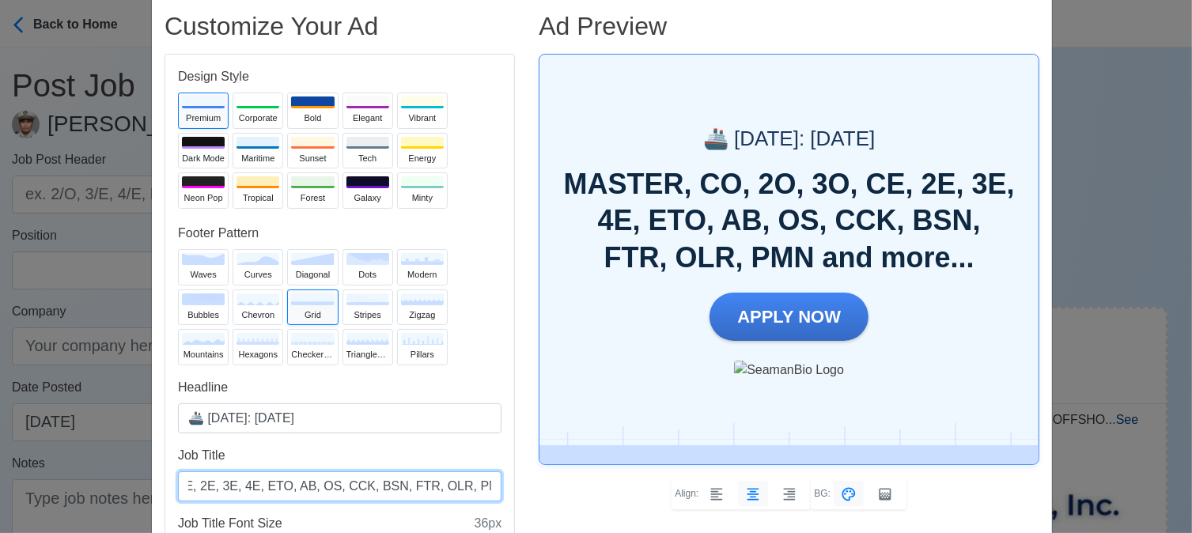
click at [433, 482] on input "MASTER, CO, 2O, 3O, CE, 2E, 3E, 4E, ETO, AB, OS, CCK, BSN, FTR, OLR, PMN and mo…" at bounding box center [339, 486] width 323 height 30
click at [433, 490] on input "MASTER, CO, 2O, 3O, CE, 2E, 3E, 4E, ETO, AB, OS, CCK, BSN, FTR, OLR, PMN and mo…" at bounding box center [339, 486] width 323 height 30
type input "MASTER, CO, 2O, 3O, CE, 2E, 3E, 4E, ETO, AB, OS, CCK, BSN, FTR, OLR, WPR and mo…"
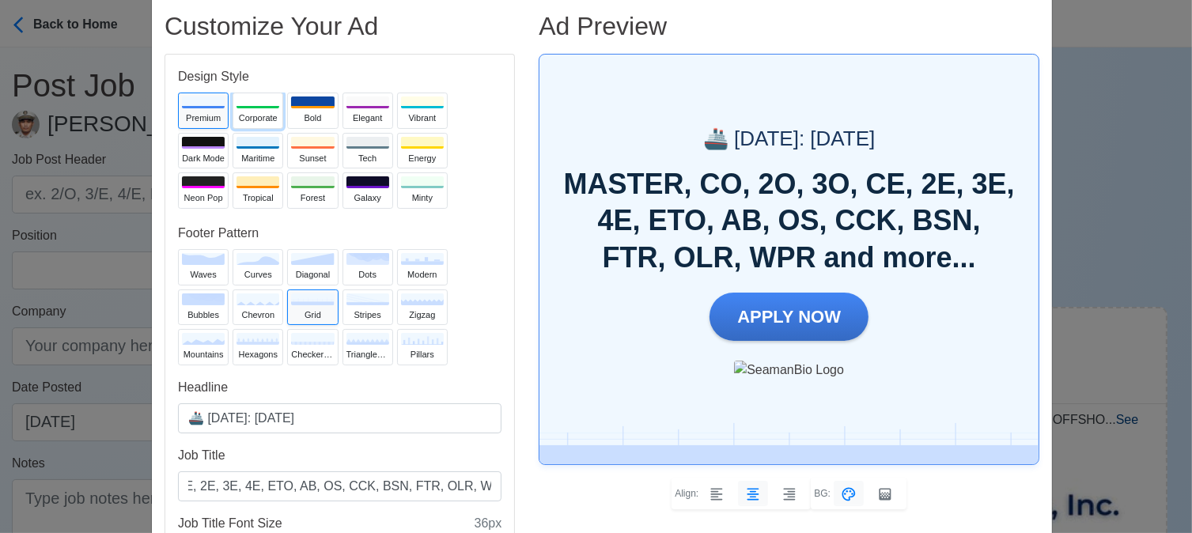
scroll to position [0, 0]
click at [255, 115] on div "Corporate" at bounding box center [257, 118] width 43 height 13
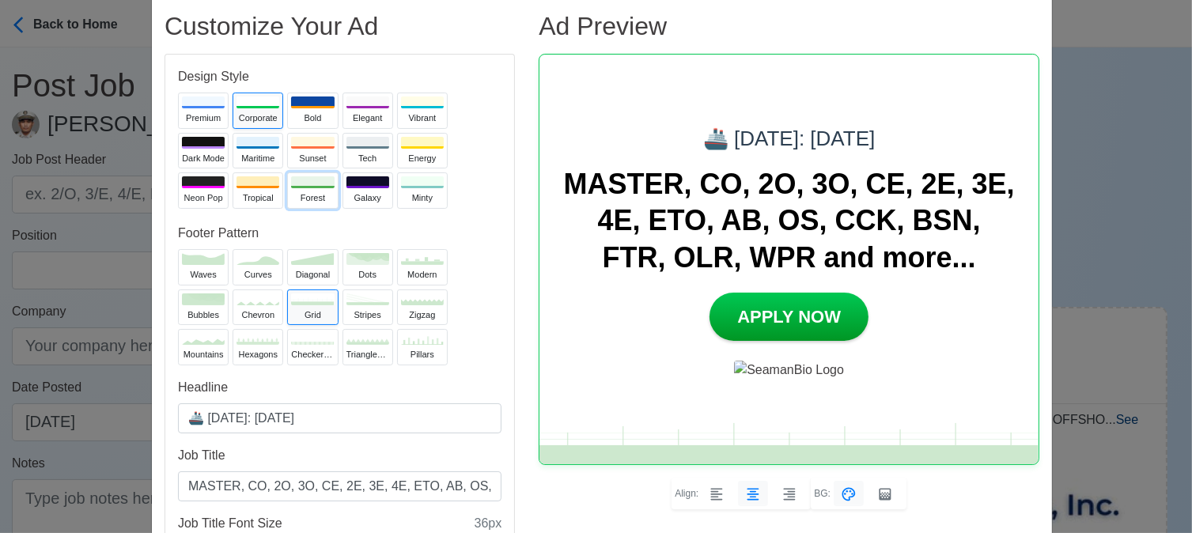
click at [311, 192] on div "Forest" at bounding box center [312, 197] width 43 height 13
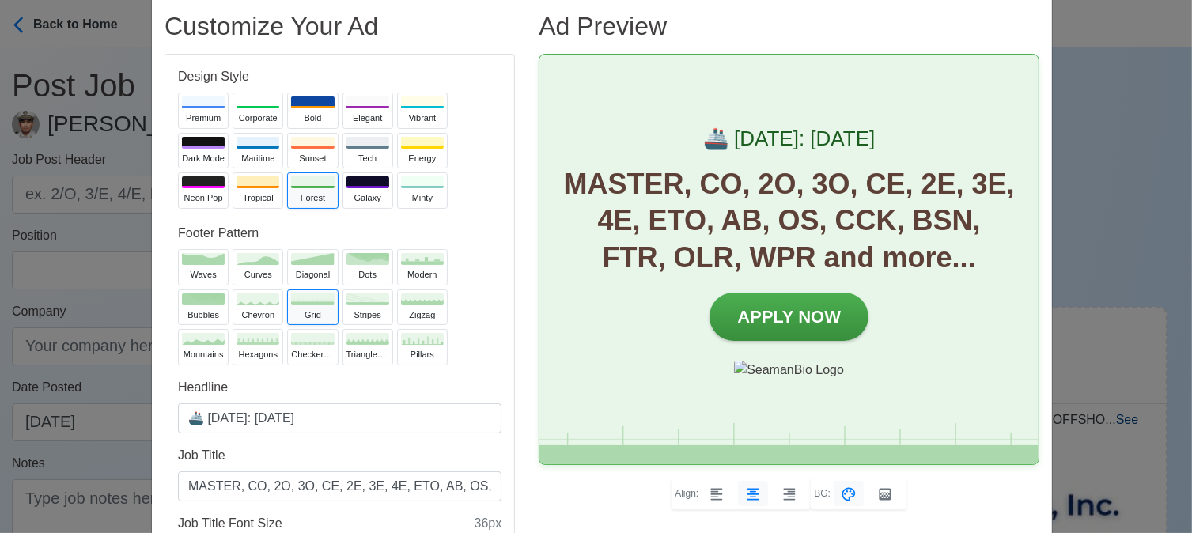
scroll to position [35, 0]
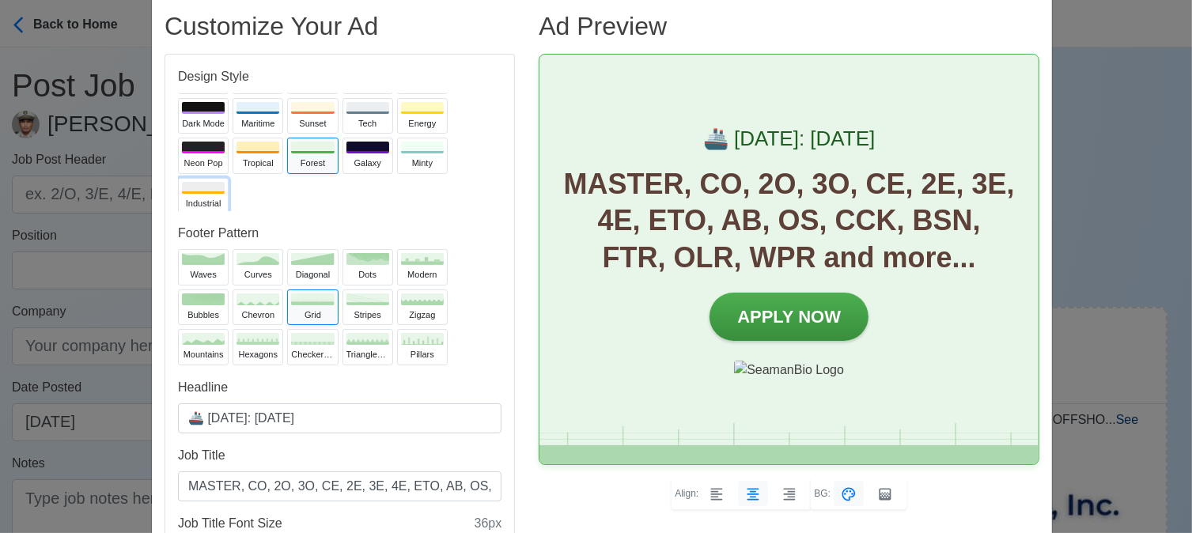
click at [188, 193] on button "Industrial" at bounding box center [203, 196] width 51 height 36
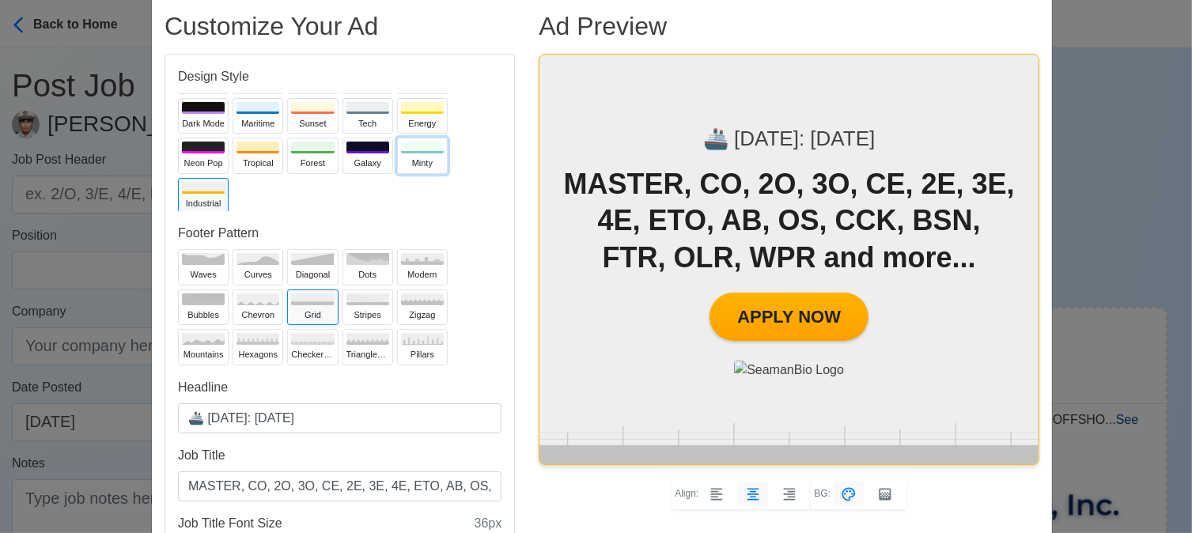
click at [401, 164] on div "Minty" at bounding box center [422, 163] width 43 height 13
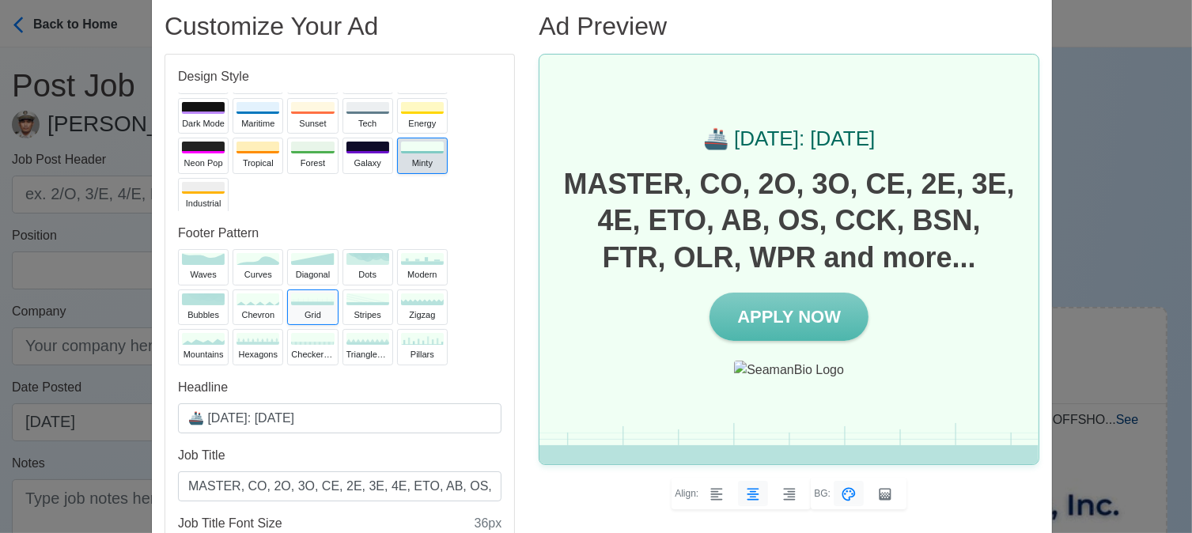
scroll to position [0, 0]
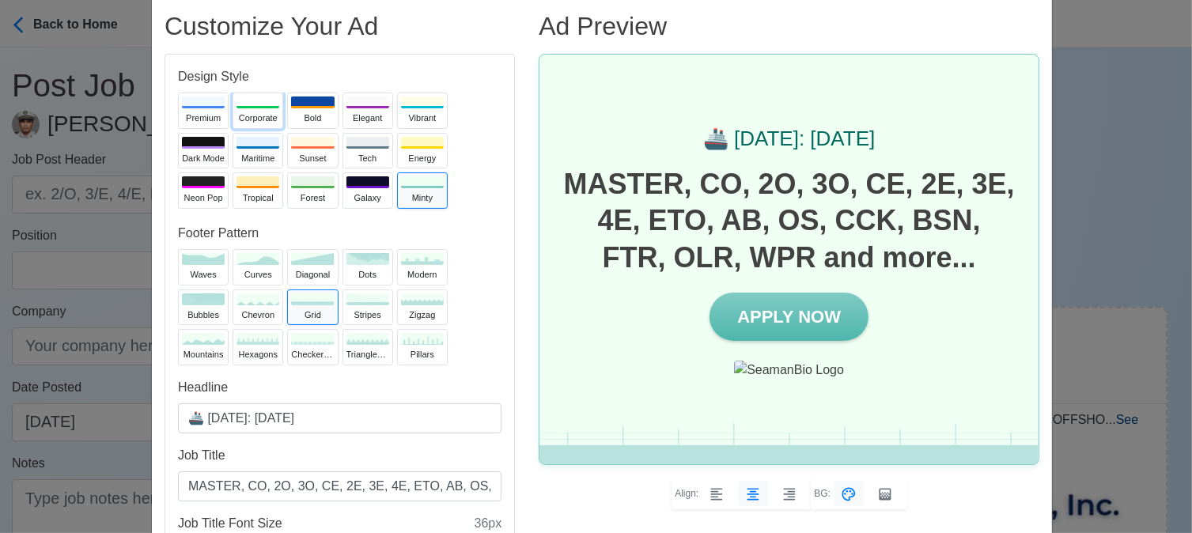
click at [259, 112] on div "Corporate" at bounding box center [257, 118] width 43 height 13
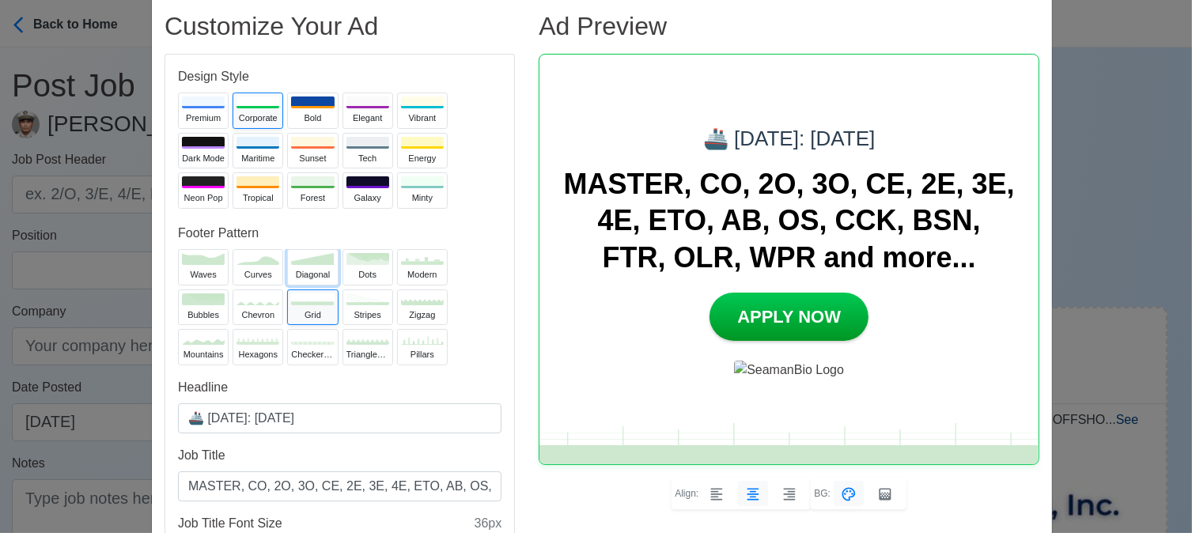
click at [296, 268] on div "diagonal" at bounding box center [312, 274] width 43 height 13
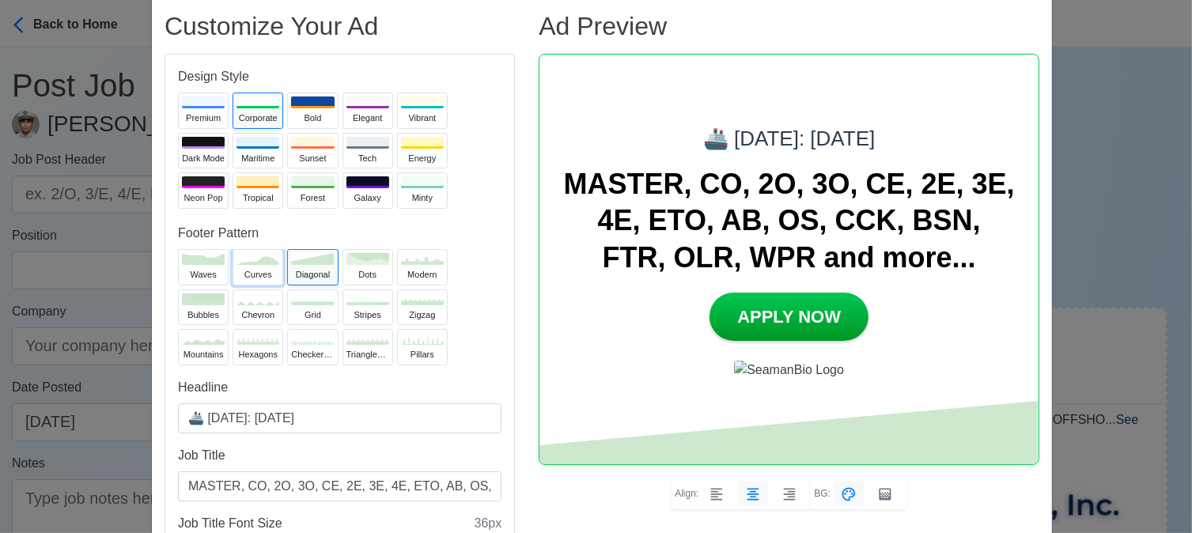
click at [257, 272] on div "curves" at bounding box center [257, 274] width 43 height 13
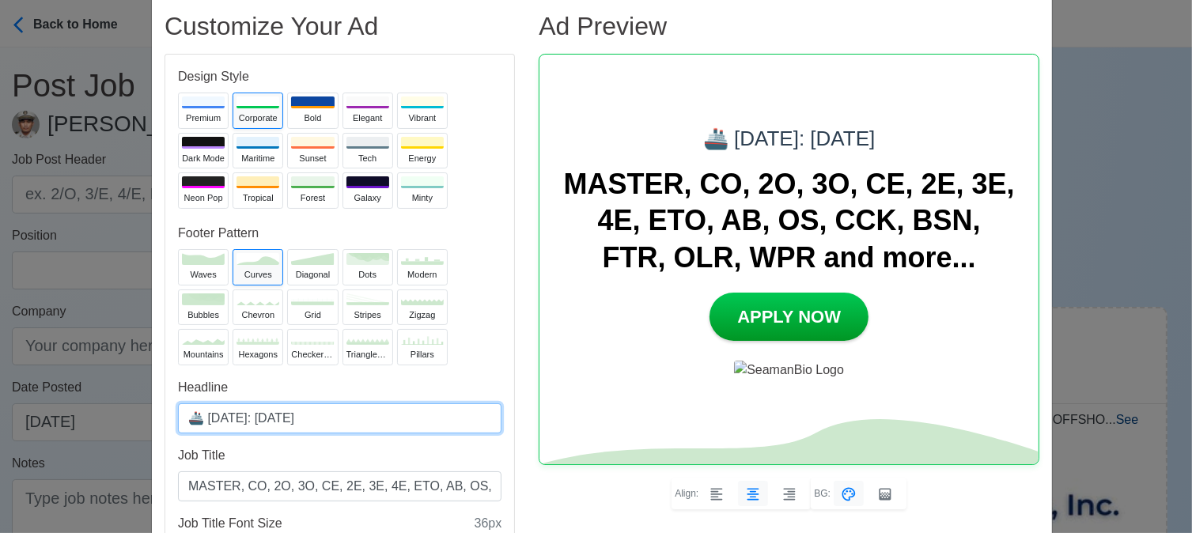
click at [275, 417] on input "🚢 [DATE]: [DATE]" at bounding box center [339, 418] width 323 height 30
type input "🚢 [DATE]: [DATE]"
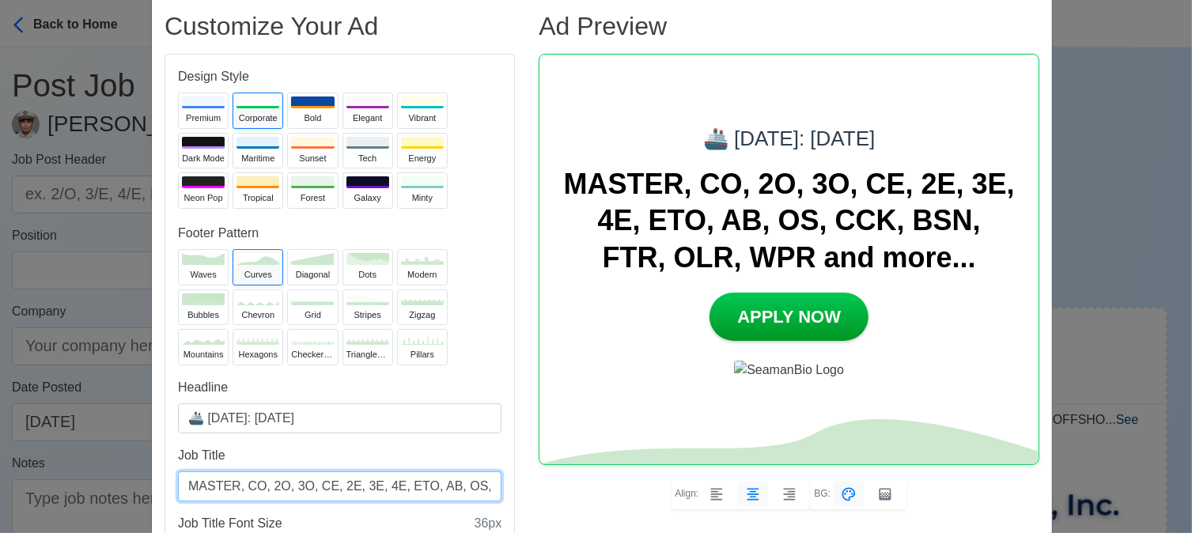
drag, startPoint x: 378, startPoint y: 488, endPoint x: 365, endPoint y: 487, distance: 13.5
click at [365, 487] on input "MASTER, CO, 2O, 3O, CE, 2E, 3E, 4E, ETO, AB, OS, CCK, BSN, FTR, OLR, WPR and mo…" at bounding box center [339, 486] width 323 height 30
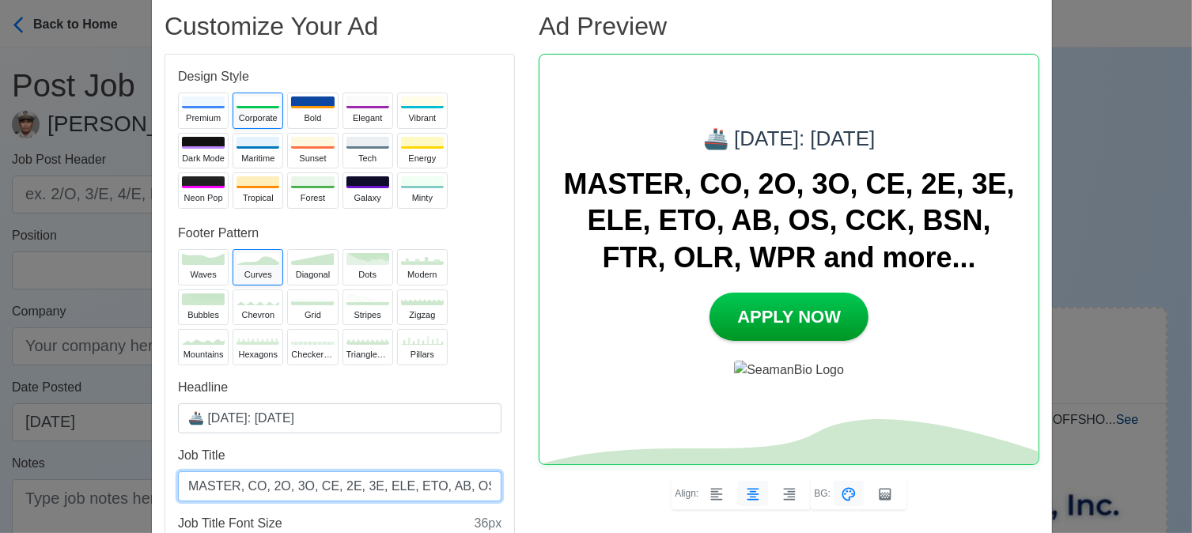
drag, startPoint x: 417, startPoint y: 486, endPoint x: 459, endPoint y: 486, distance: 41.9
click at [459, 486] on input "MASTER, CO, 2O, 3O, CE, 2E, 3E, ELE, ETO, AB, OS, CCK, BSN, FTR, OLR, WPR and m…" at bounding box center [339, 486] width 323 height 30
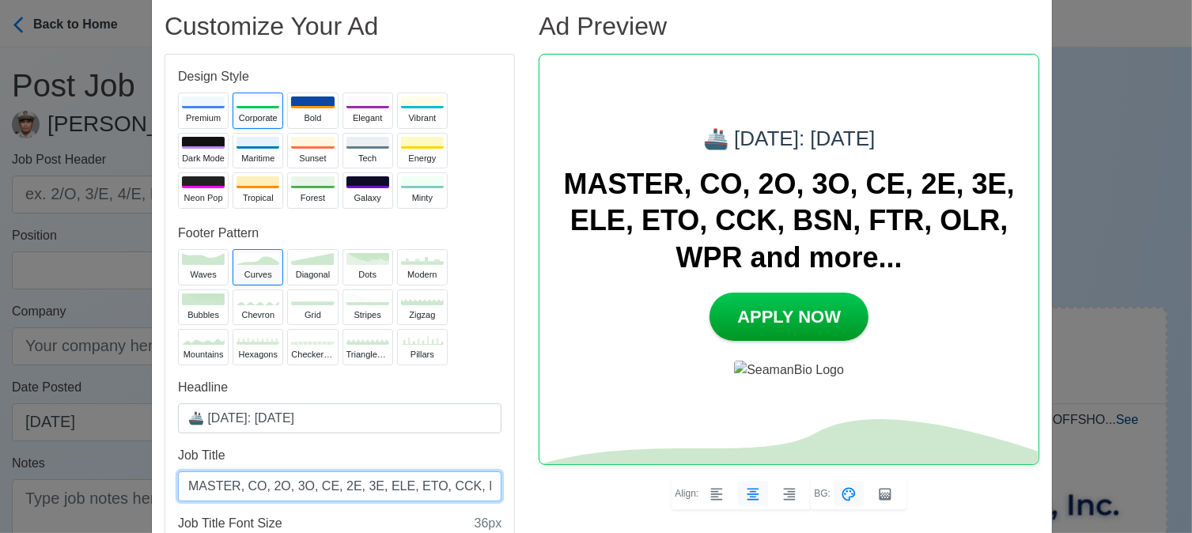
drag, startPoint x: 388, startPoint y: 486, endPoint x: 365, endPoint y: 484, distance: 23.8
click at [365, 484] on input "MASTER, CO, 2O, 3O, CE, 2E, 3E, ELE, ETO, CCK, BSN, FTR, OLR, WPR and more..." at bounding box center [339, 486] width 323 height 30
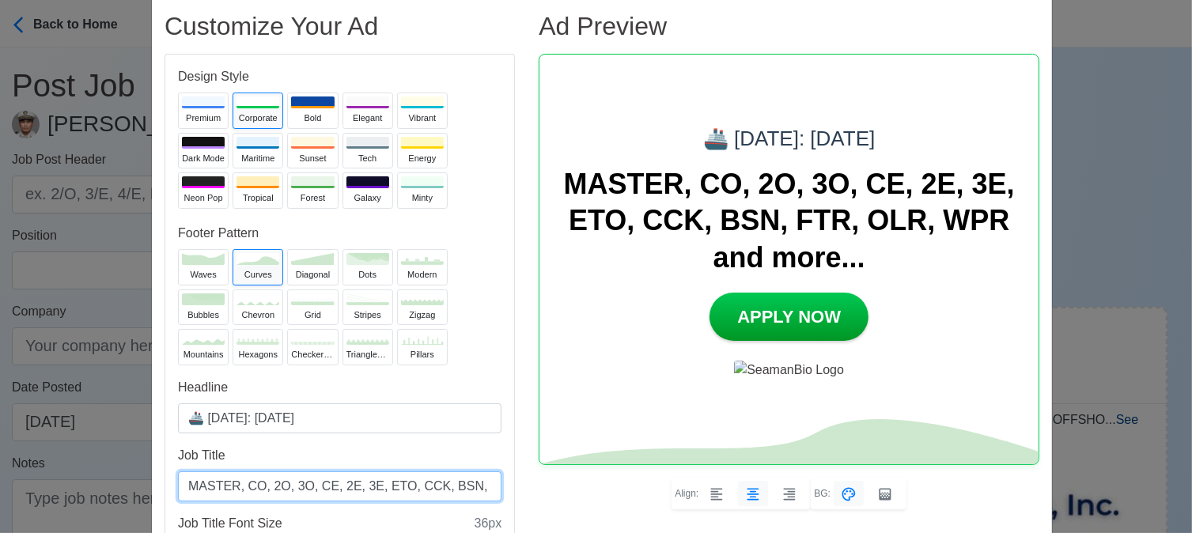
type input "MASTER, CO, 2O, 3O, CE, 2E, 3E, ETO, CCK, BSN, FTR, OLR, WPR and more..."
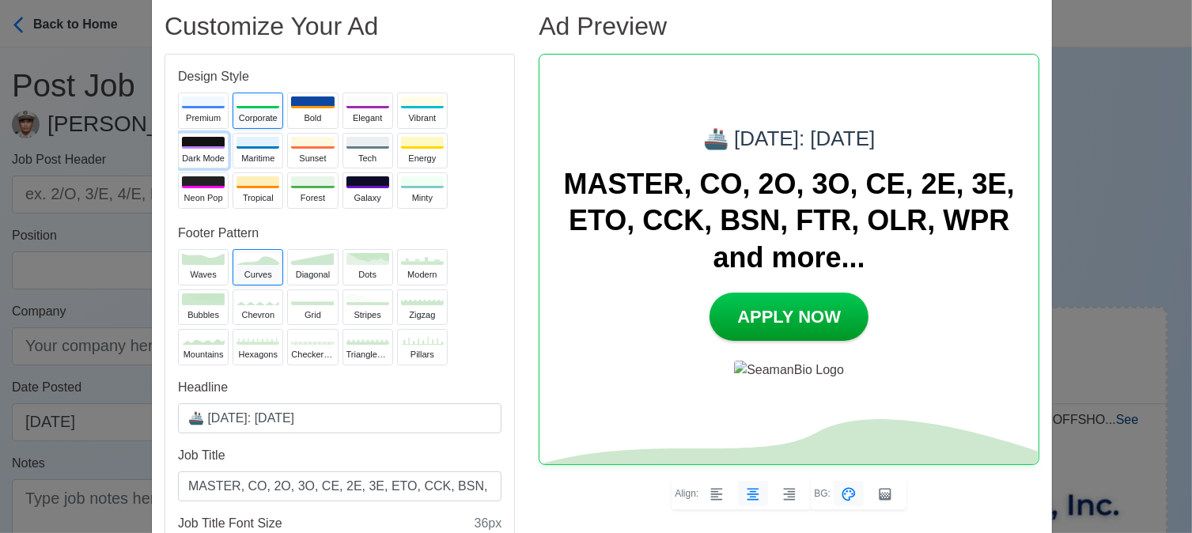
click at [206, 149] on button "Dark Mode" at bounding box center [203, 151] width 51 height 36
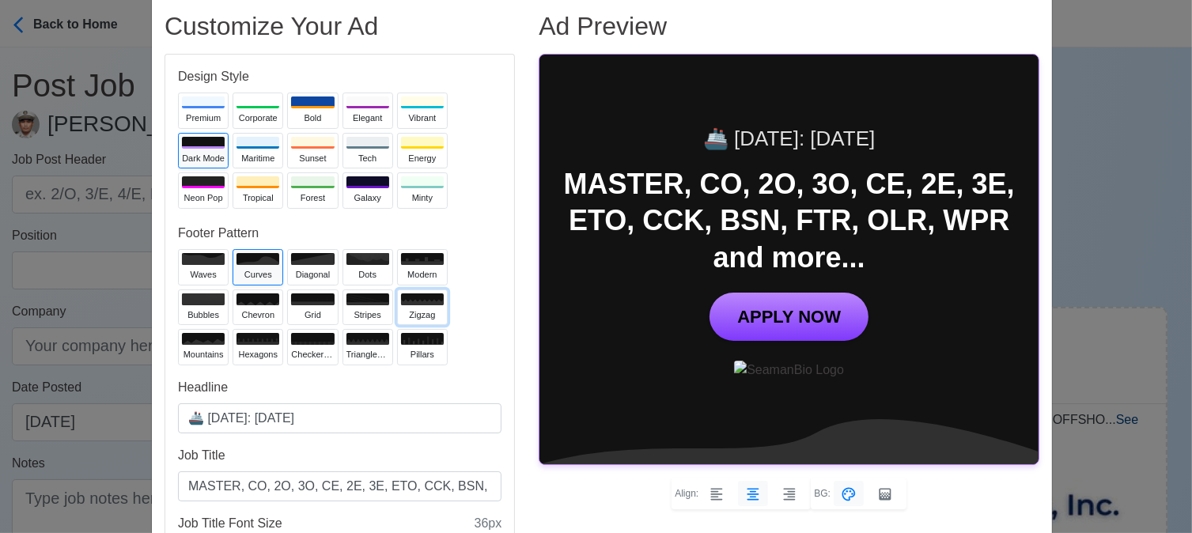
click at [414, 312] on div "zigzag" at bounding box center [422, 314] width 43 height 13
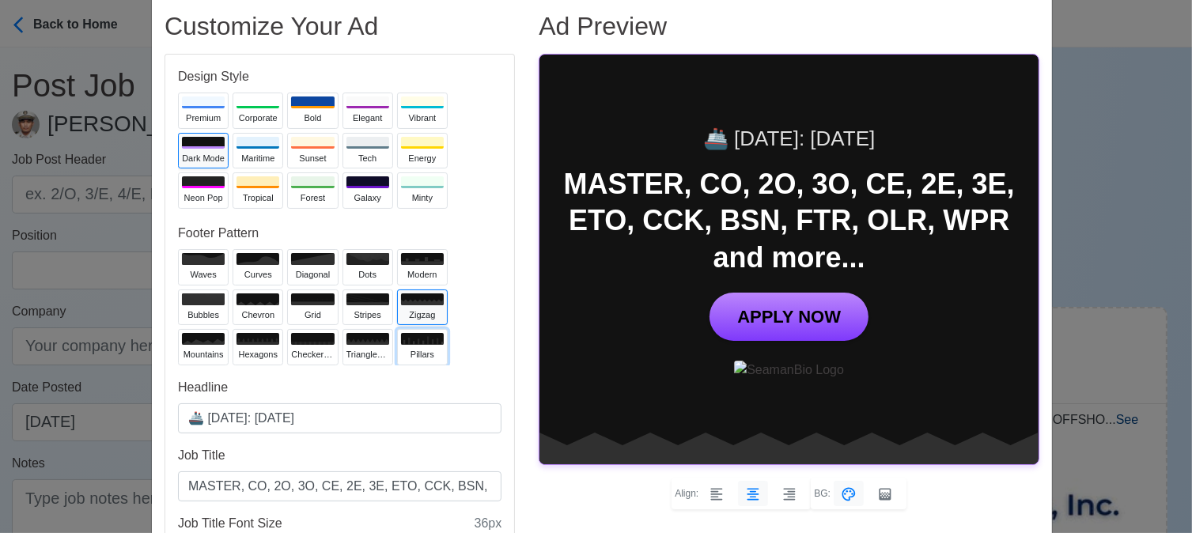
click at [405, 345] on button "pillars" at bounding box center [422, 347] width 51 height 36
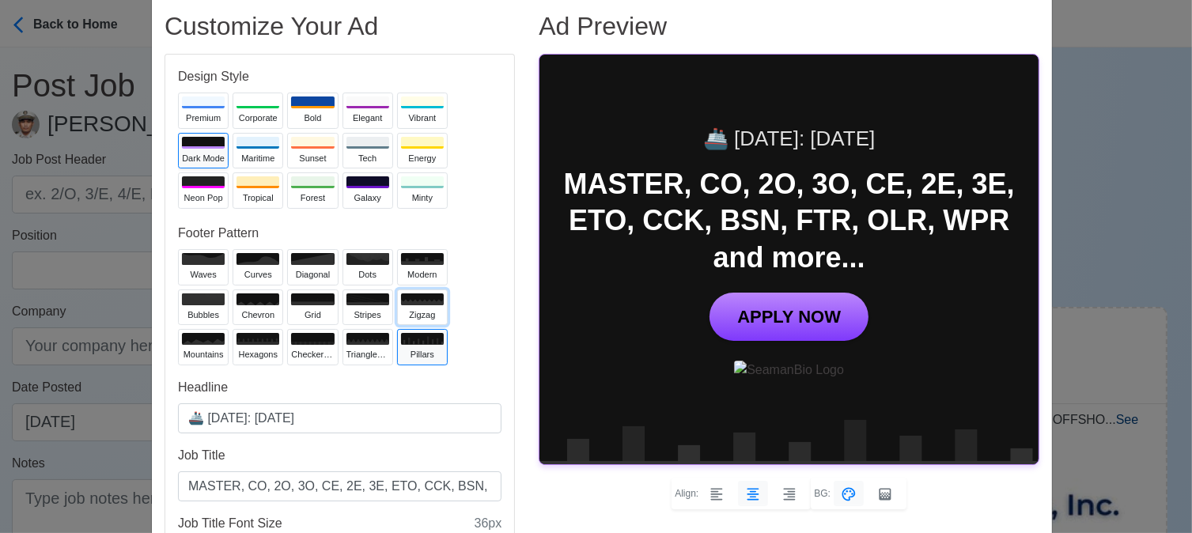
click at [419, 306] on button "zigzag" at bounding box center [422, 307] width 51 height 36
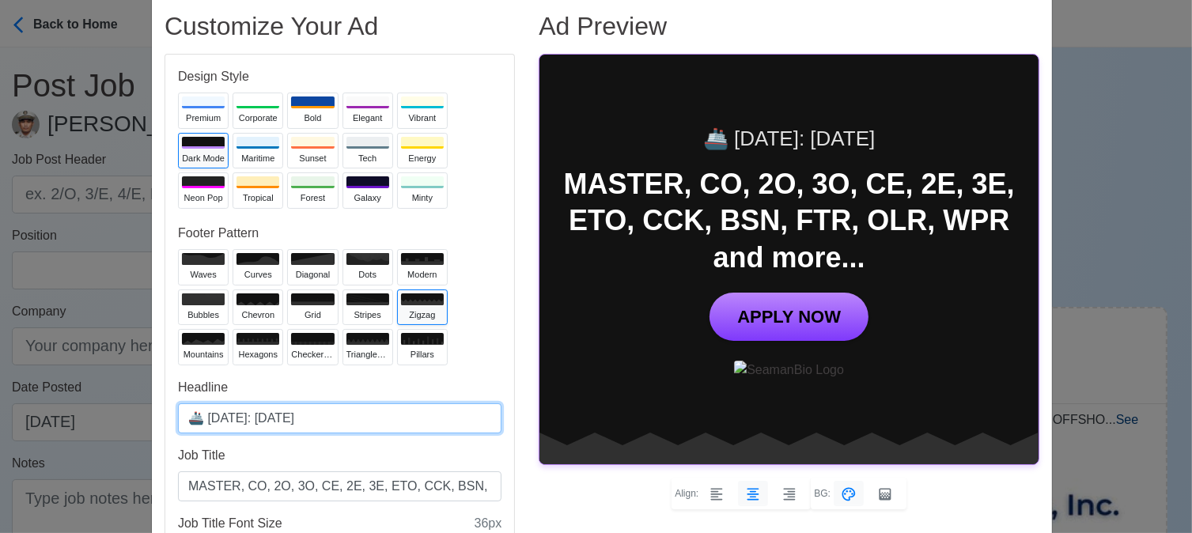
click at [278, 418] on input "🚢 [DATE]: [DATE]" at bounding box center [339, 418] width 323 height 30
type input "🚢 [DATE]: [DATE]"
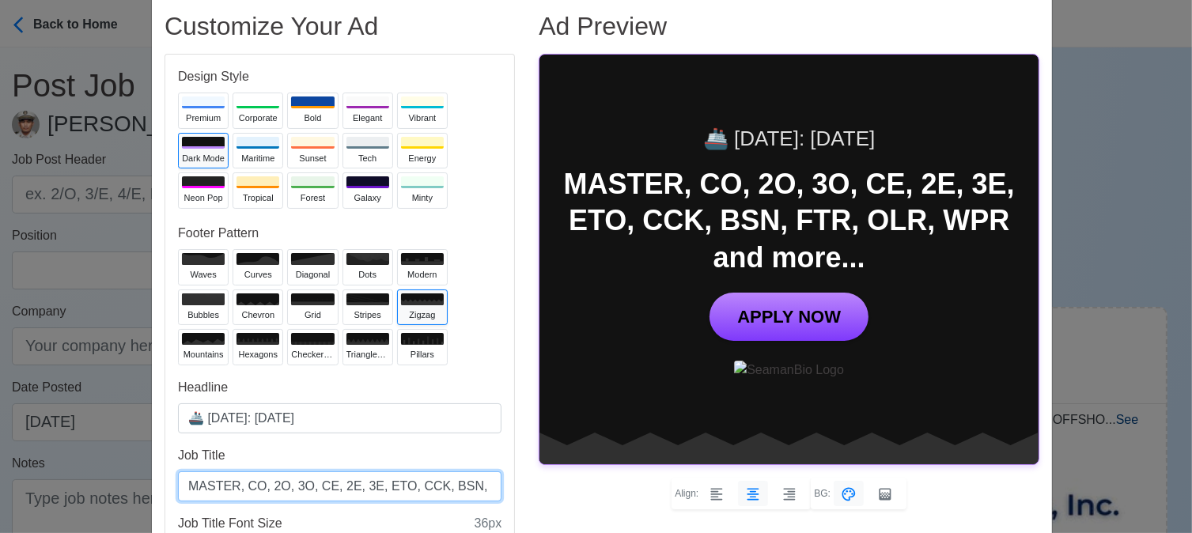
drag, startPoint x: 418, startPoint y: 486, endPoint x: 387, endPoint y: 490, distance: 31.0
click at [387, 490] on input "MASTER, CO, 2O, 3O, CE, 2E, 3E, ETO, CCK, BSN, FTR, OLR, WPR and more..." at bounding box center [339, 486] width 323 height 30
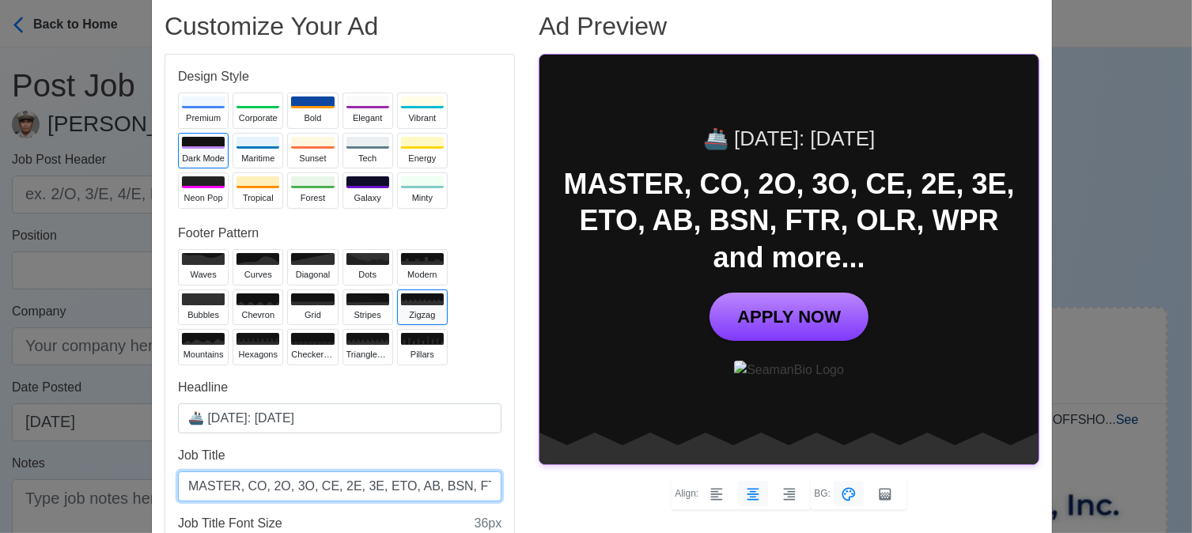
click at [481, 486] on input "MASTER, CO, 2O, 3O, CE, 2E, 3E, ETO, AB, BSN, FTR, OLR, WPR and more..." at bounding box center [339, 486] width 323 height 30
click at [394, 483] on input "MASTER, CO, 2O, 3O, CE, 2E, 3E, ETO, AB, BSN, FTR, OLR, WPR and more..." at bounding box center [339, 486] width 323 height 30
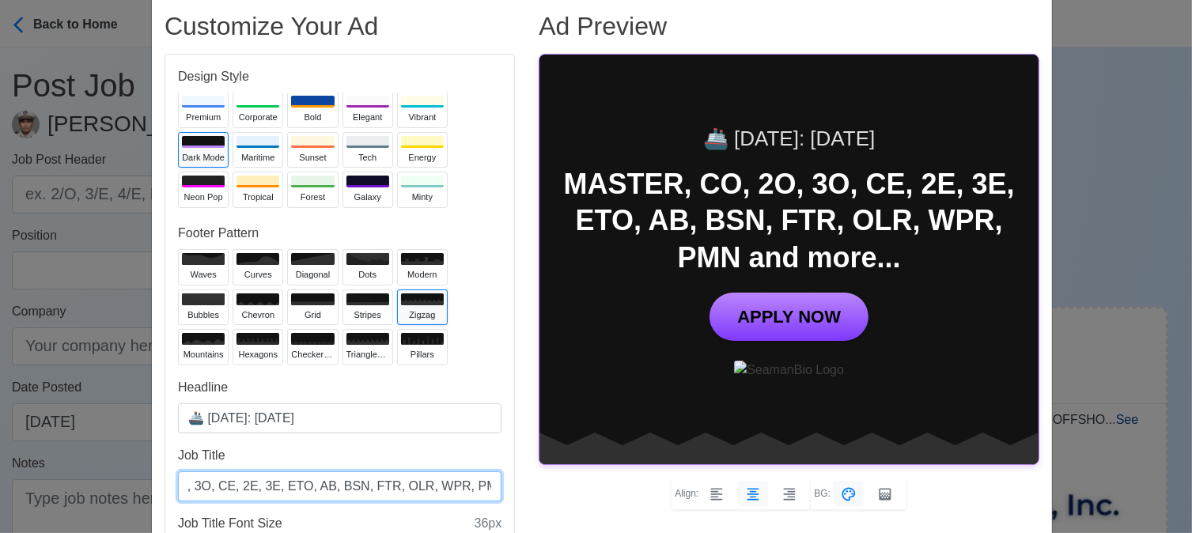
scroll to position [0, 0]
type input "MASTER, CO, 2O, 3O, CE, 2E, 3E, ETO, AB, BSN, FTR, OLR, WPR, PMN and more..."
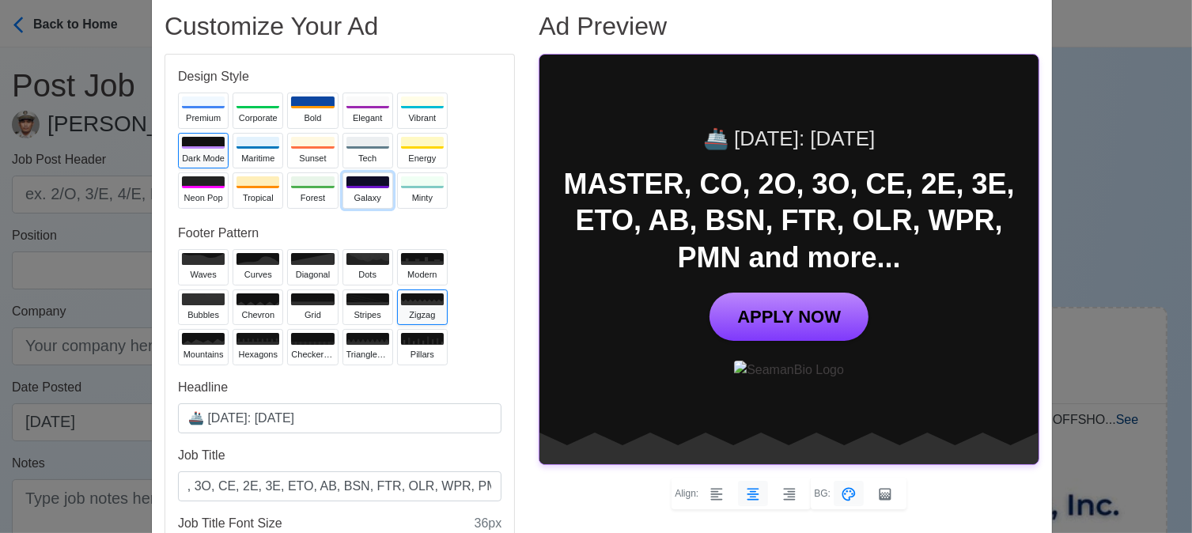
click at [350, 187] on div at bounding box center [367, 182] width 43 height 12
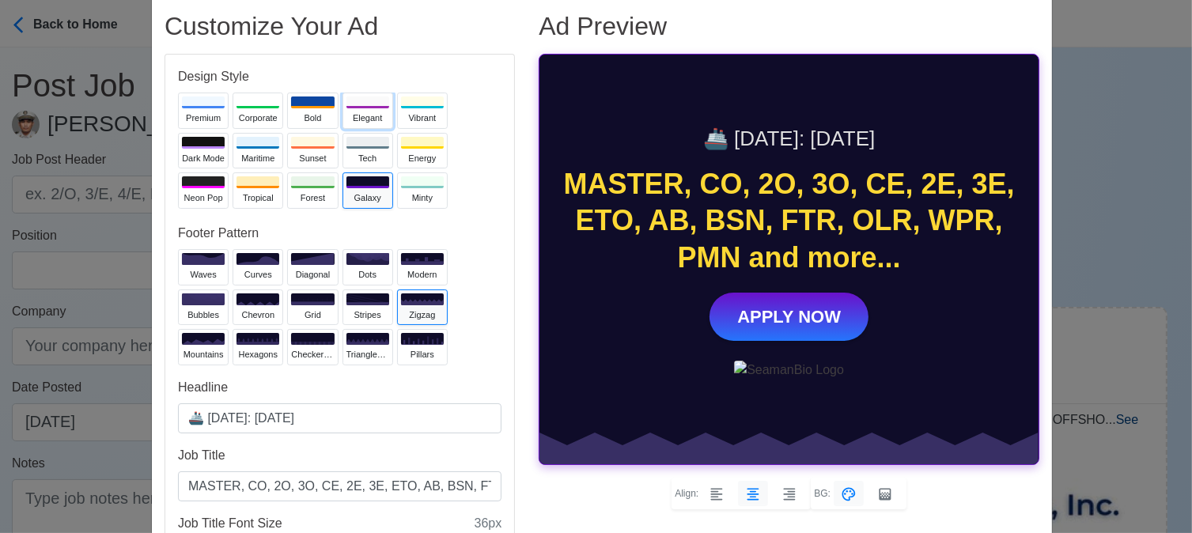
click at [346, 114] on div "Elegant" at bounding box center [367, 118] width 43 height 13
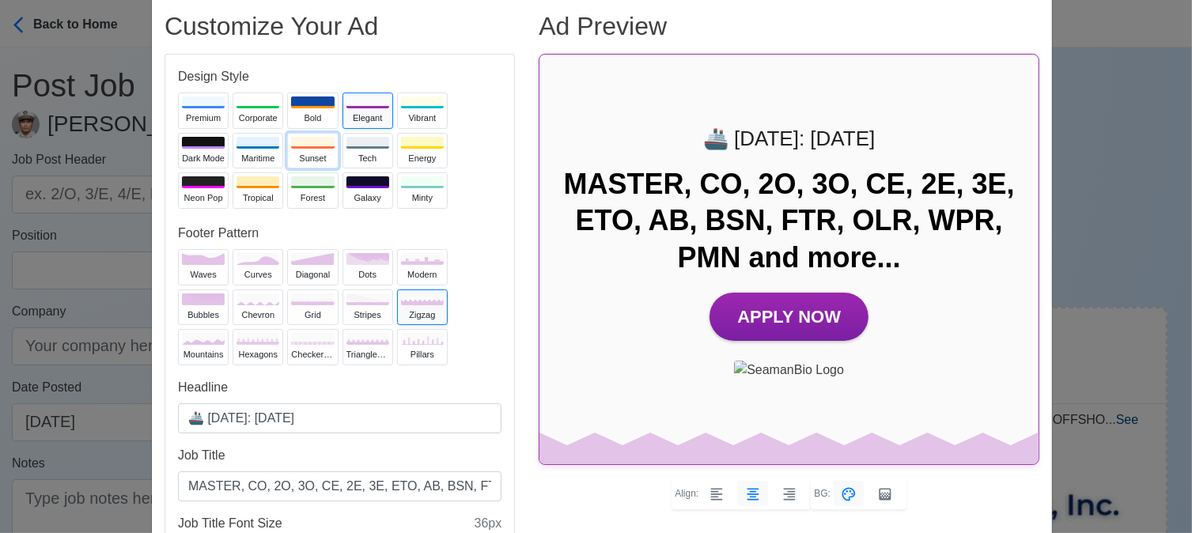
click at [301, 154] on div "Sunset" at bounding box center [312, 158] width 43 height 13
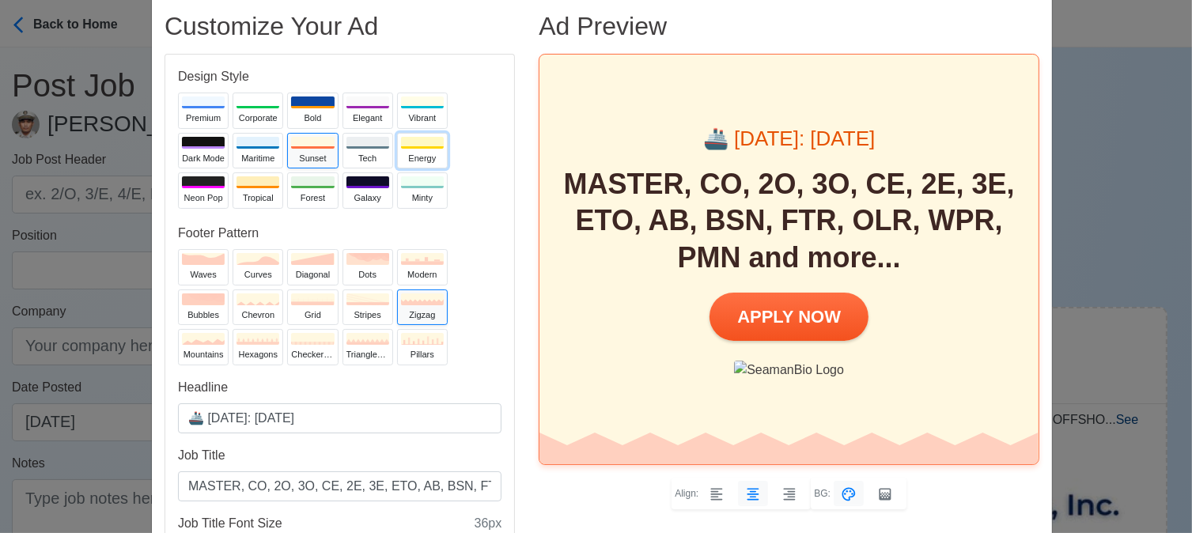
click at [413, 153] on div "Energy" at bounding box center [422, 158] width 43 height 13
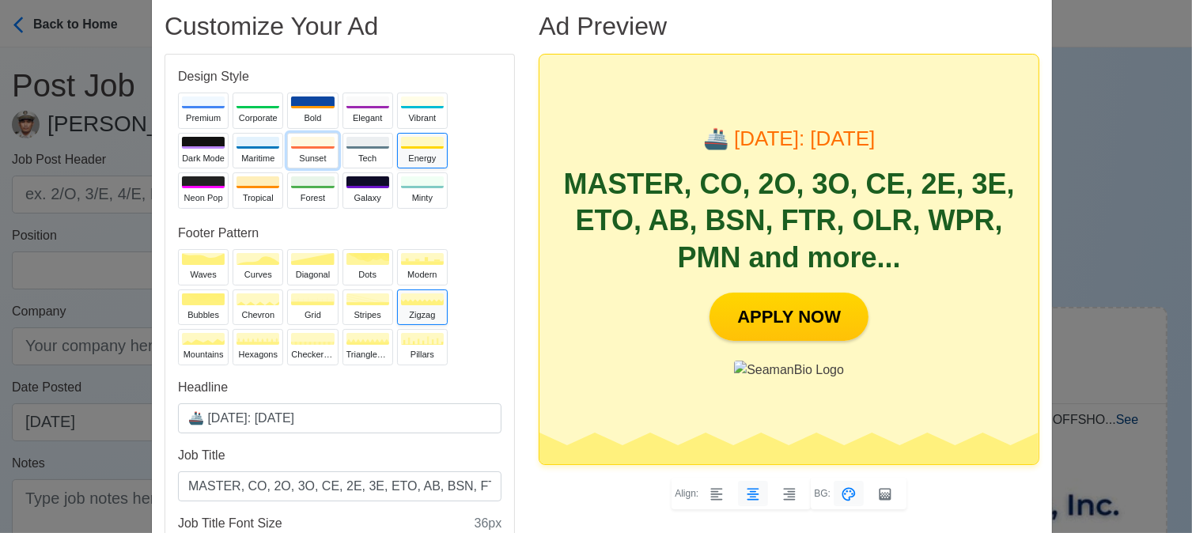
click at [294, 149] on button "Sunset" at bounding box center [312, 151] width 51 height 36
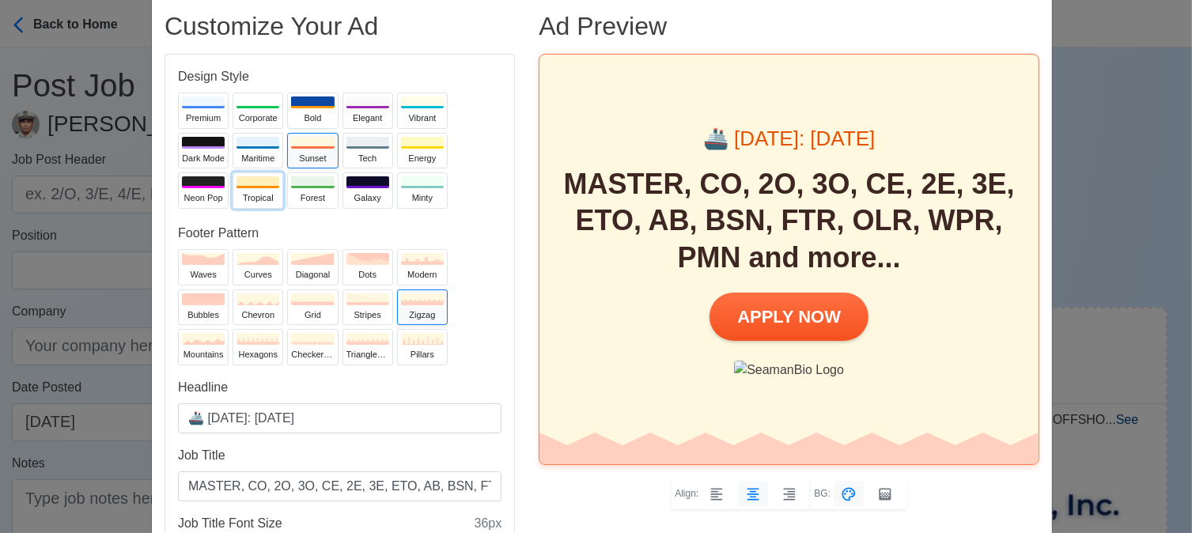
click at [254, 182] on div at bounding box center [257, 182] width 43 height 12
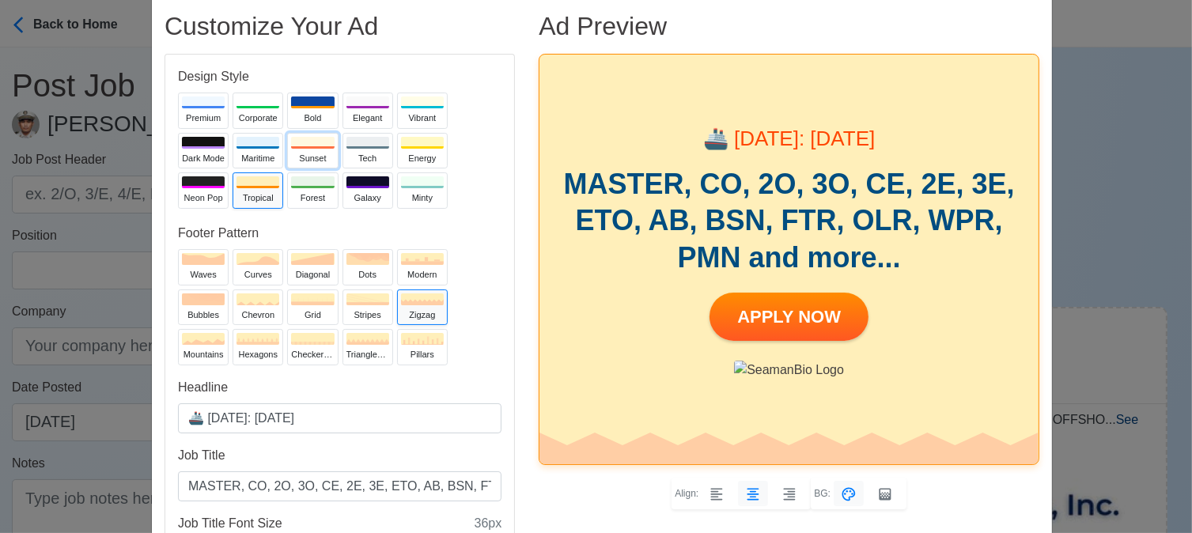
click at [298, 152] on div "Sunset" at bounding box center [312, 158] width 43 height 13
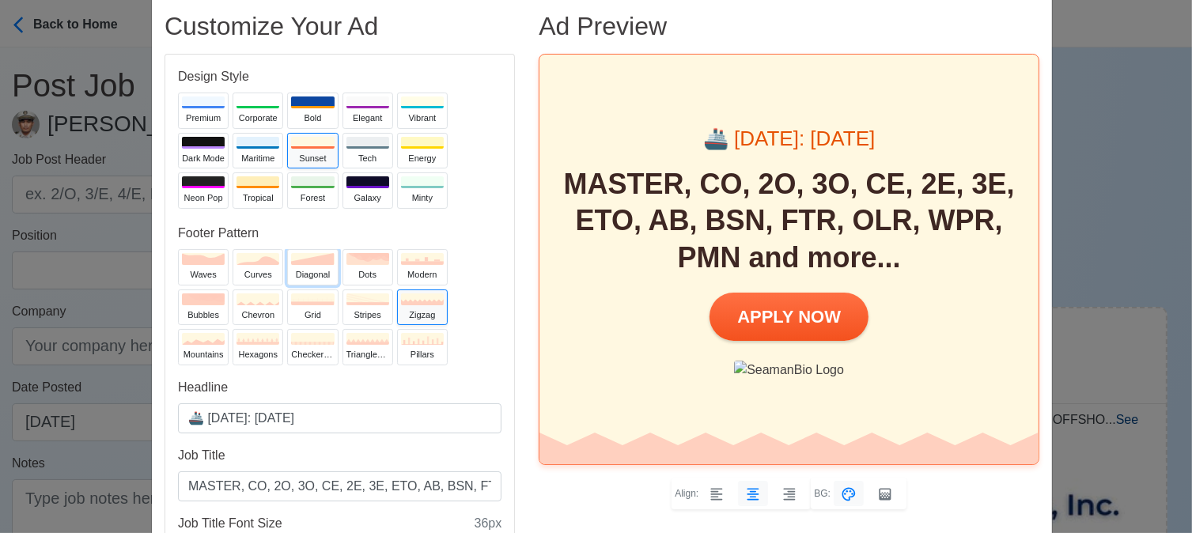
click at [310, 265] on button "diagonal" at bounding box center [312, 267] width 51 height 36
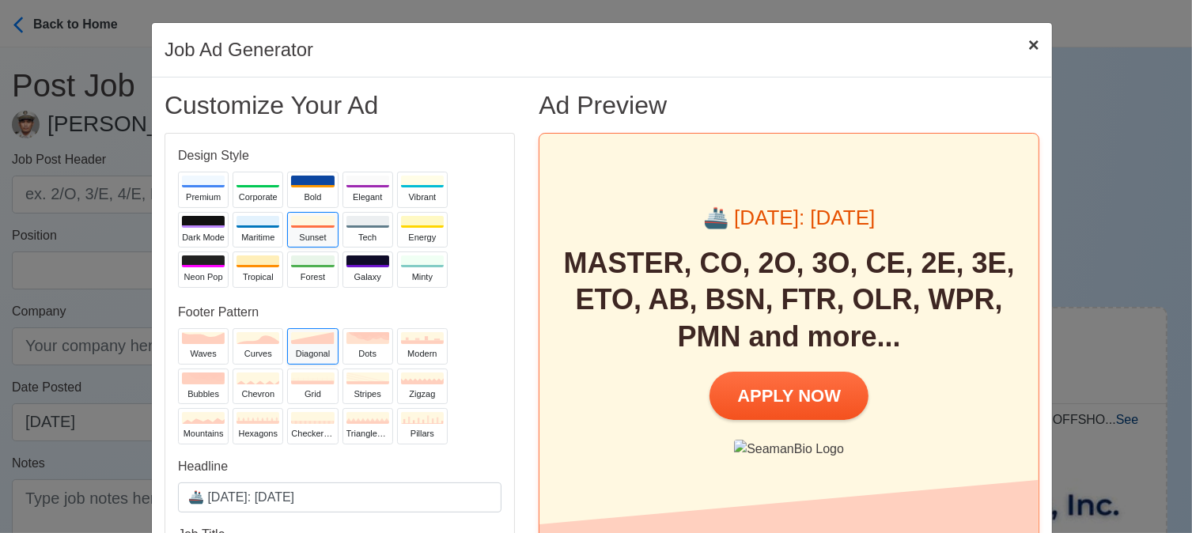
click at [1031, 41] on span "×" at bounding box center [1033, 44] width 11 height 21
